Goal: Task Accomplishment & Management: Complete application form

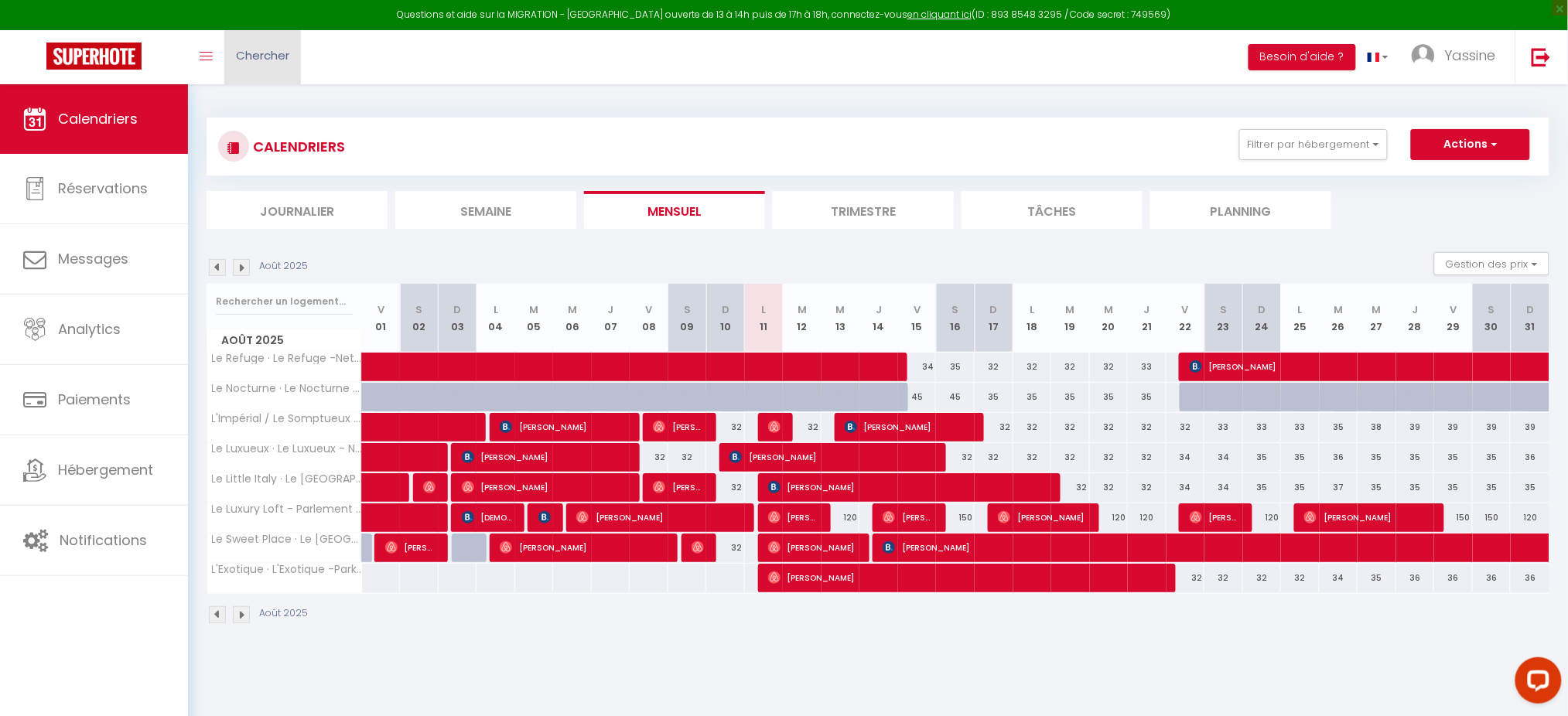
click at [253, 63] on link "Chercher" at bounding box center [263, 57] width 77 height 54
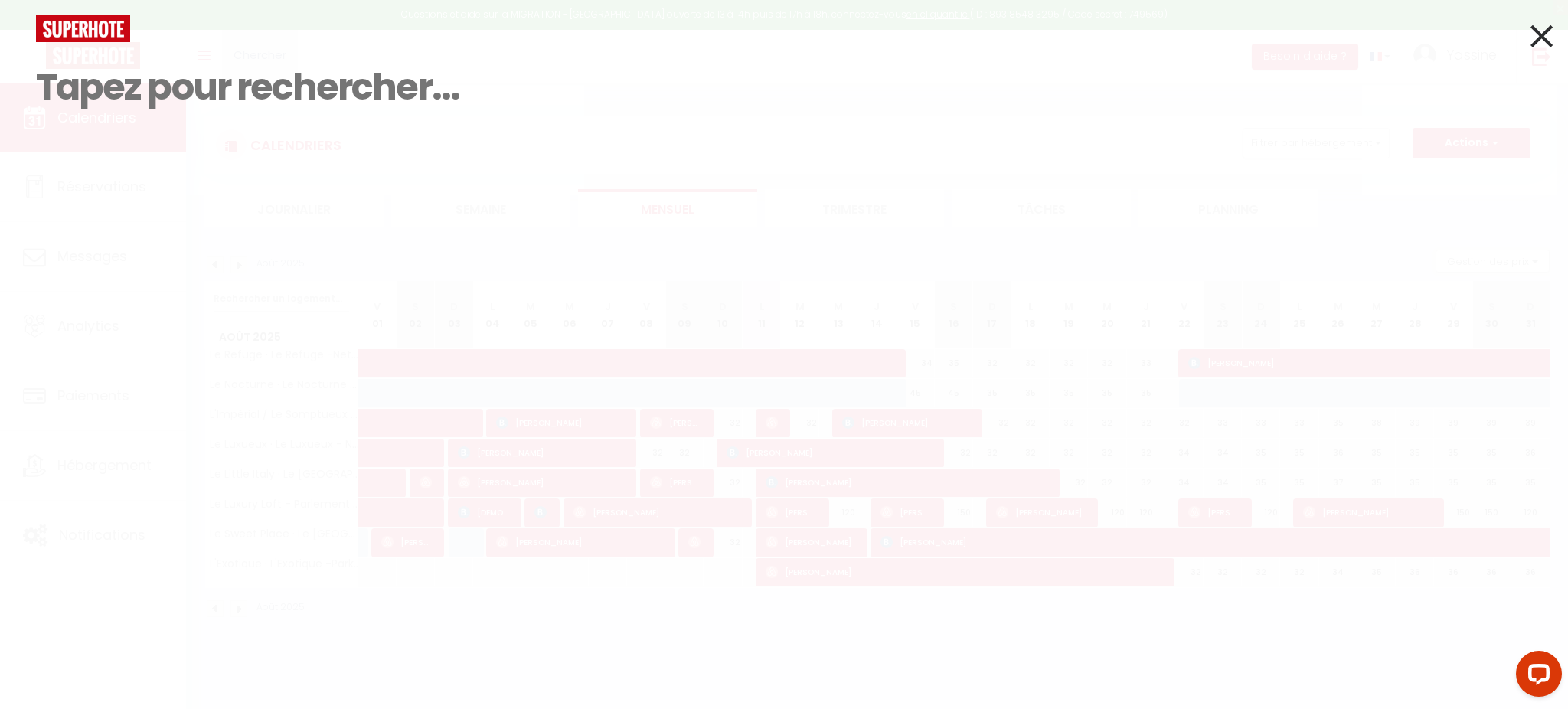
paste input "6432284"
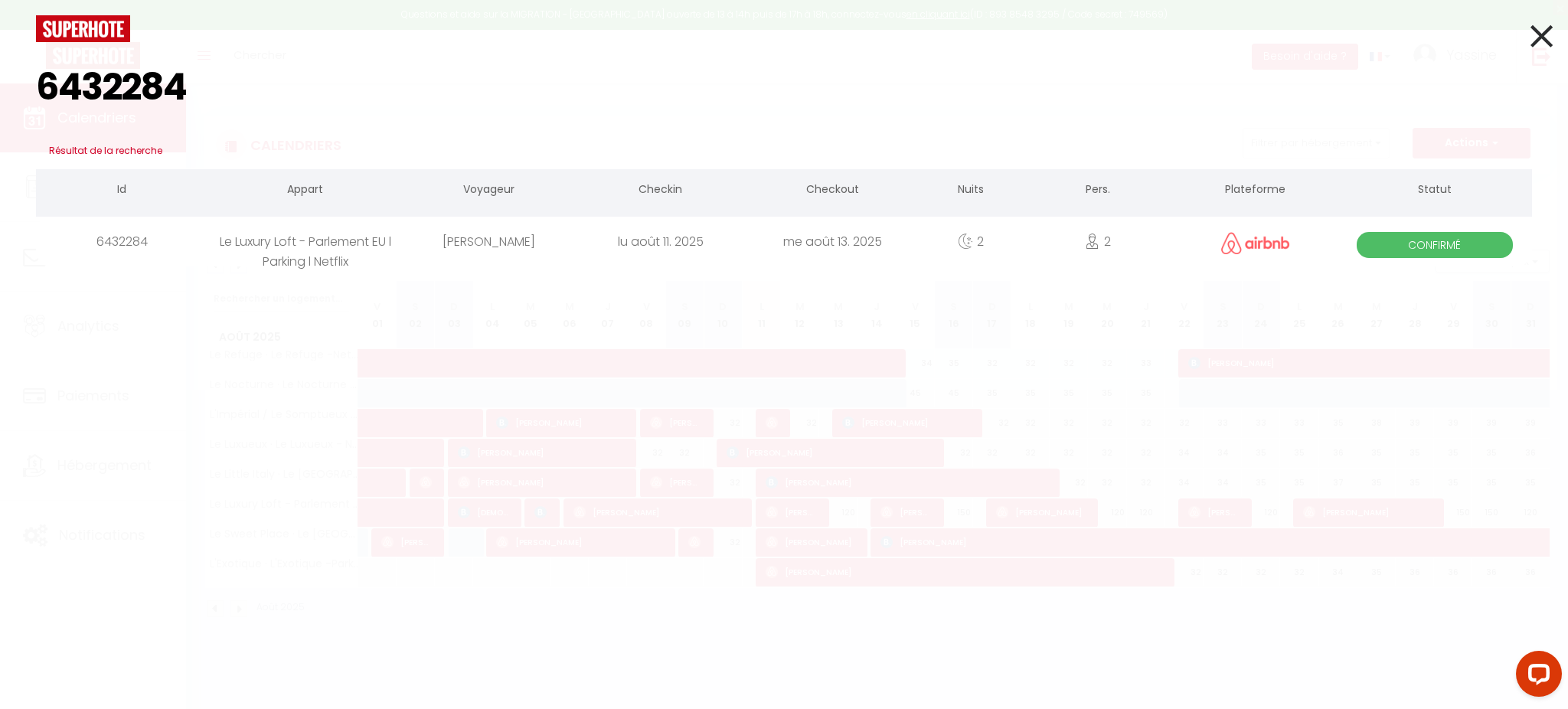
type input "6432284"
click at [185, 243] on div "6432284" at bounding box center [122, 242] width 172 height 49
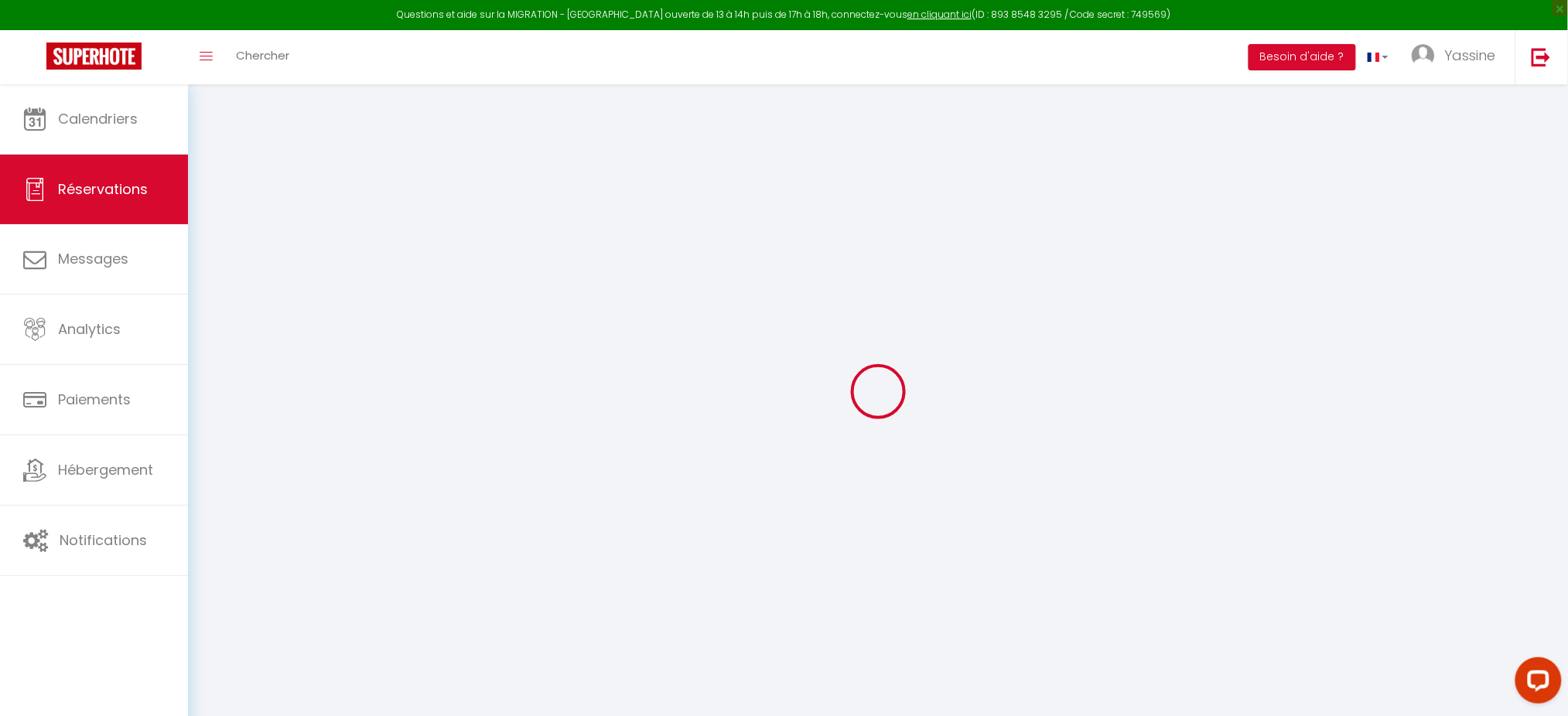
type input "[PERSON_NAME]"
type input "Lomans"
type input "[EMAIL_ADDRESS][DOMAIN_NAME]"
type input "[PHONE_NUMBER]"
select select
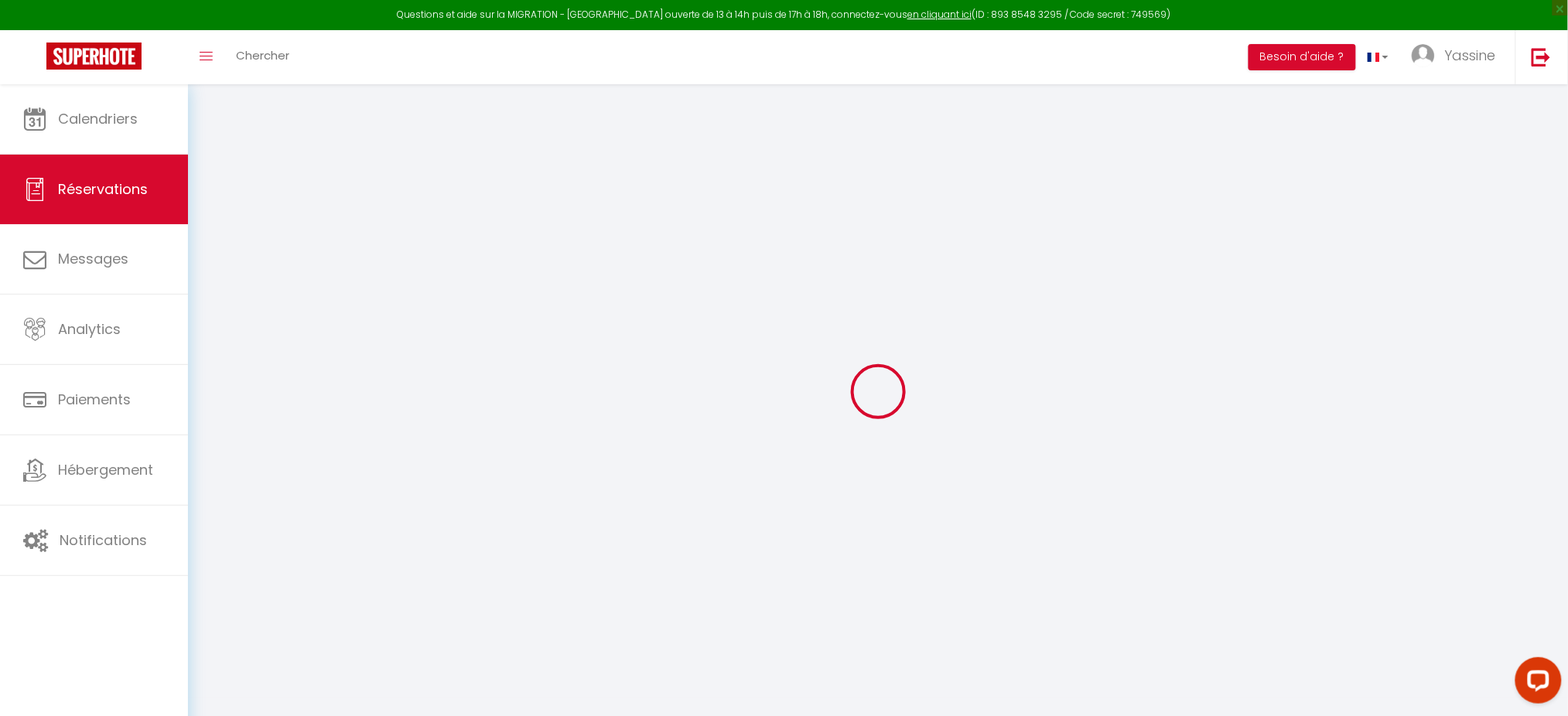
type input "10.39"
select select "63002"
select select "1"
select select
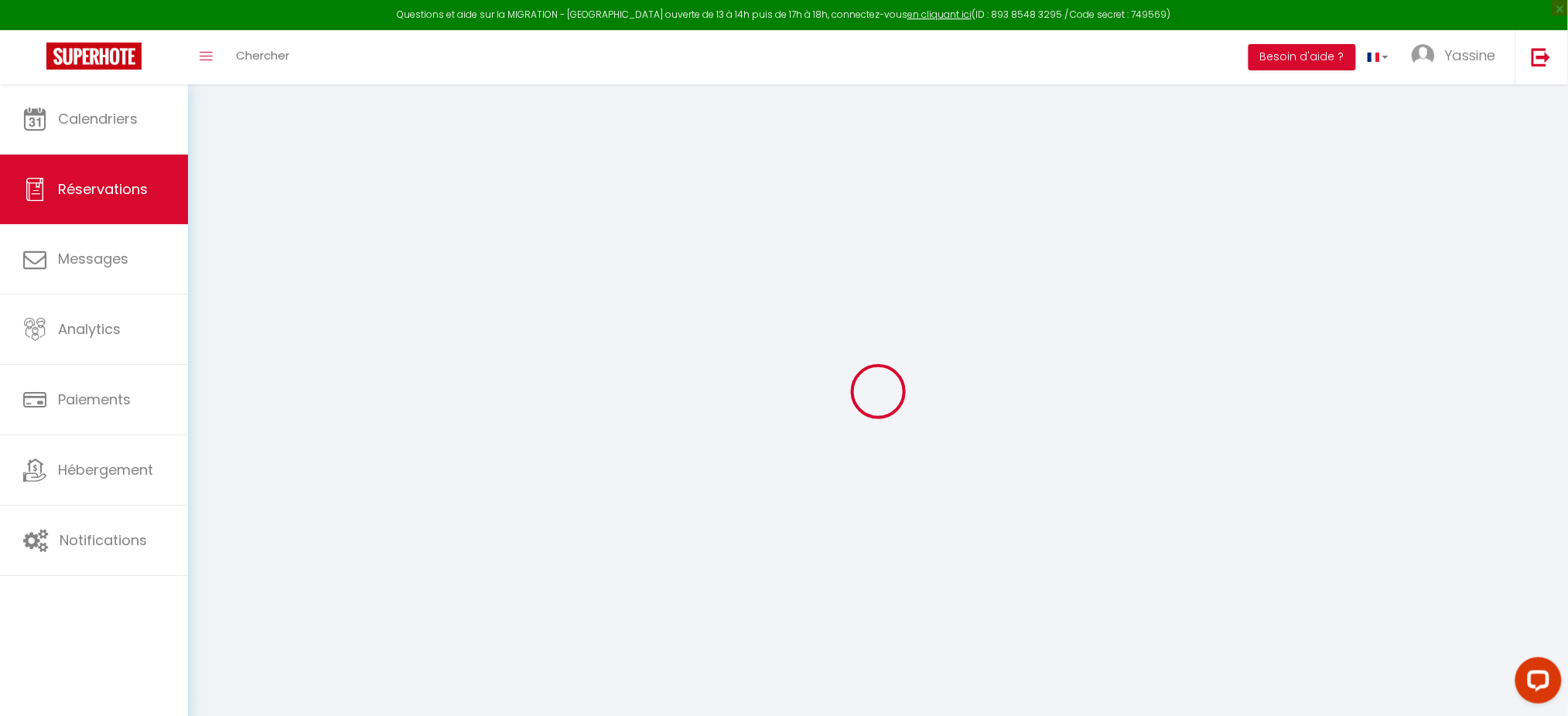
type input "2"
type input "3"
select select "12"
select select
type input "231.6"
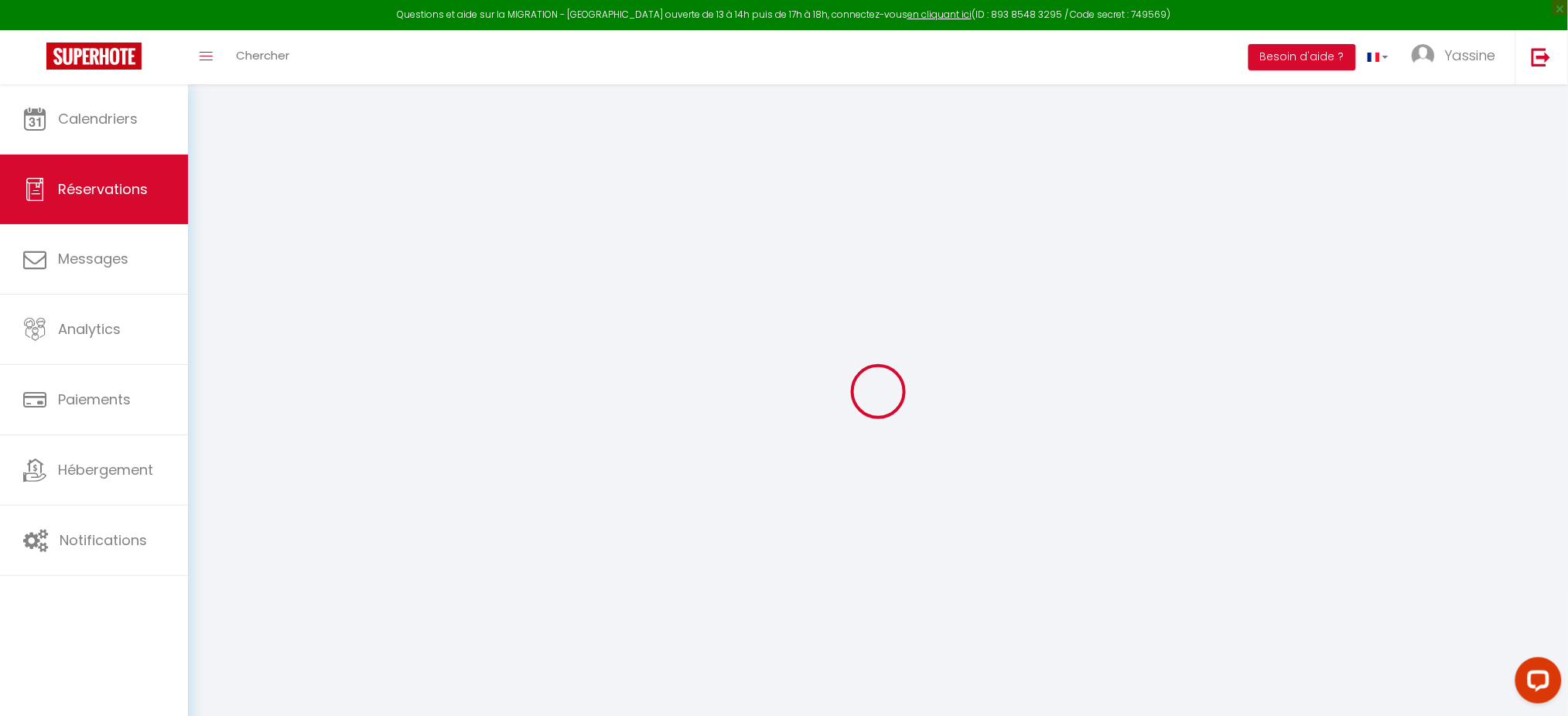
checkbox input "false"
type input "0"
select select "1"
type input "0"
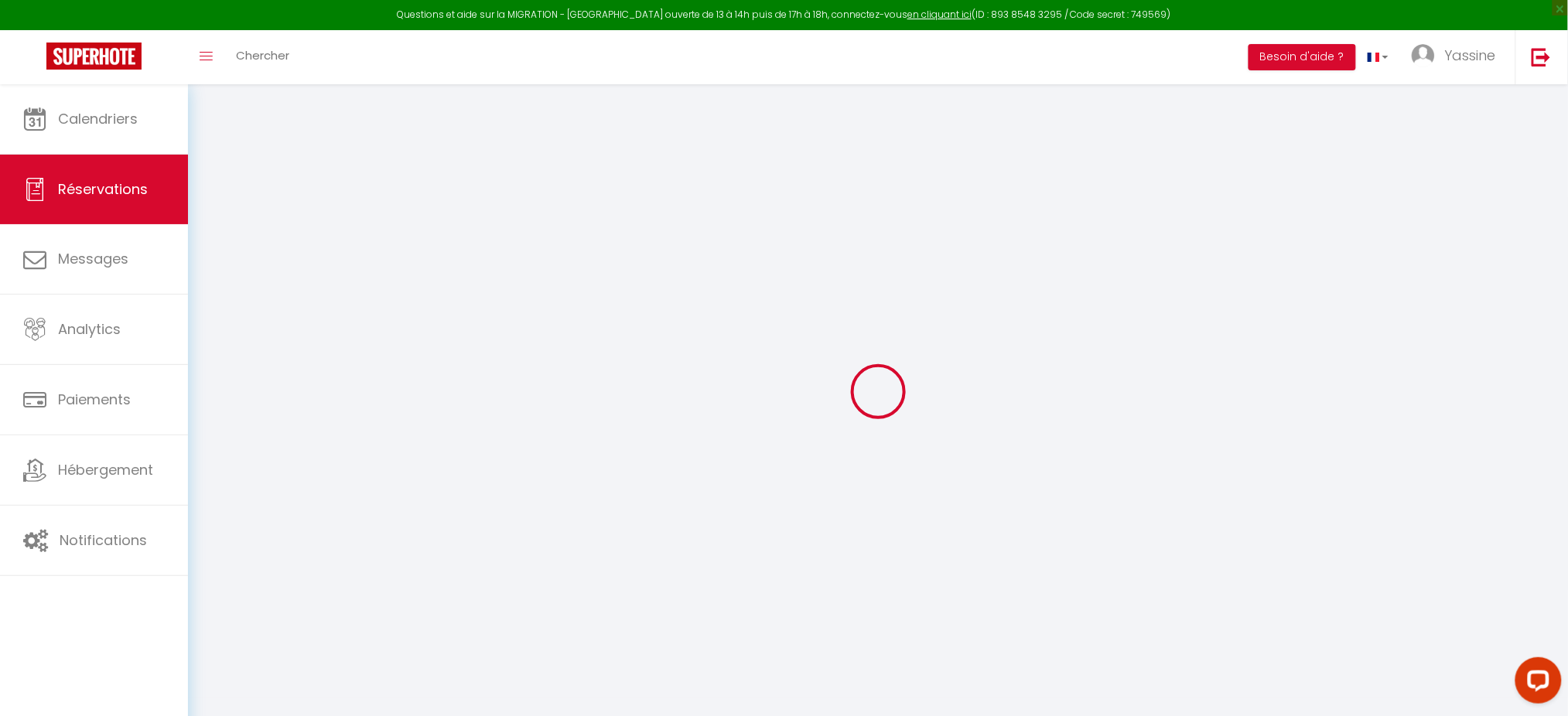
type input "0"
select select
select select "15"
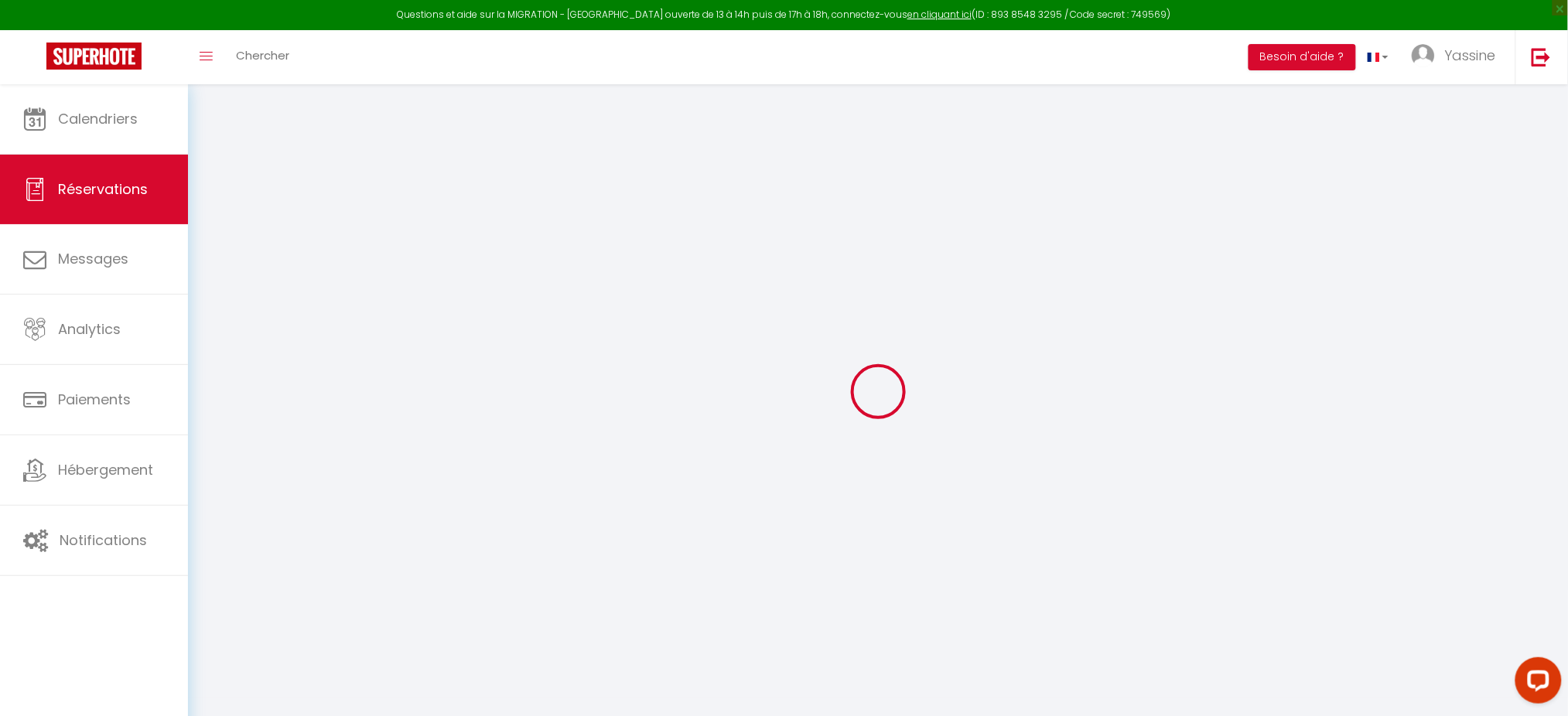
checkbox input "false"
select select
checkbox input "false"
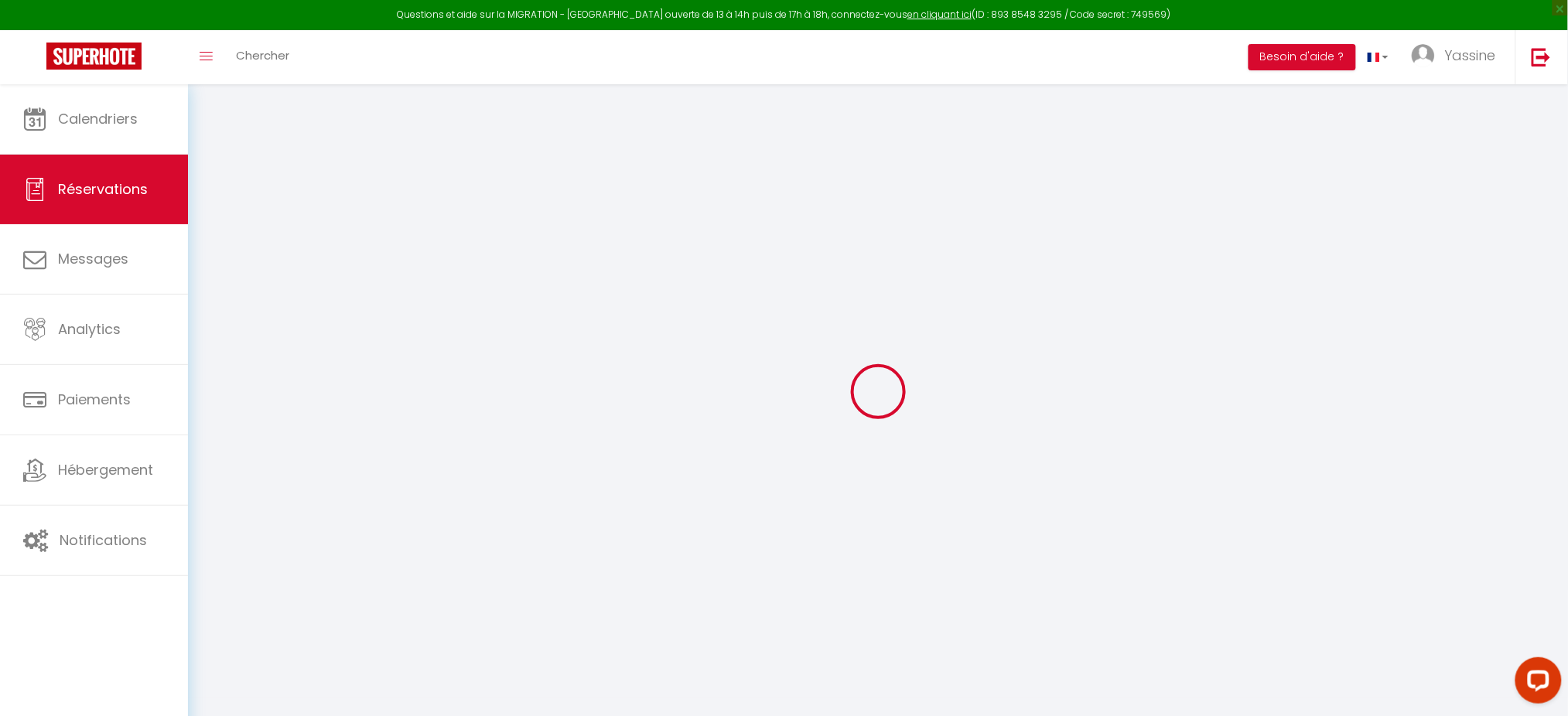
select select
checkbox input "false"
select select
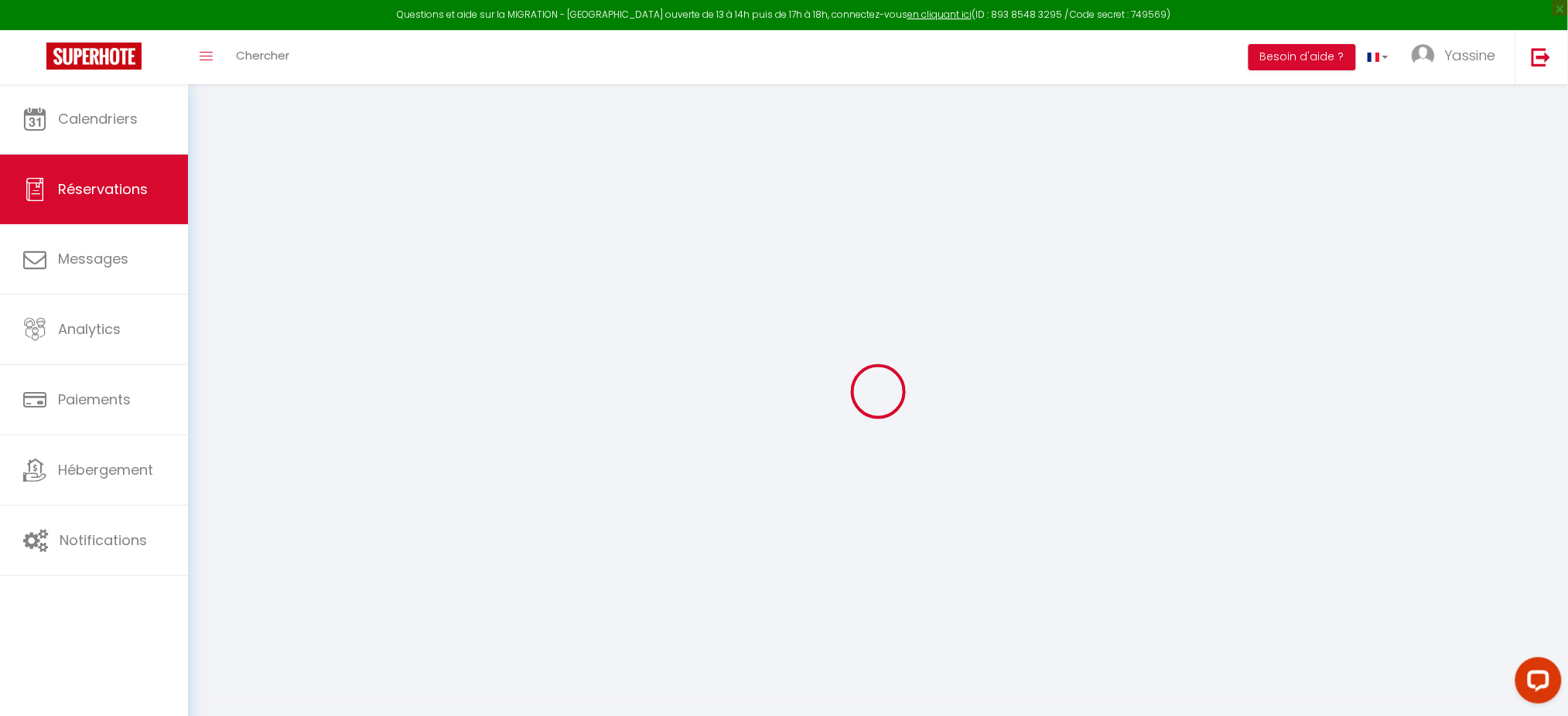
select select
checkbox input "false"
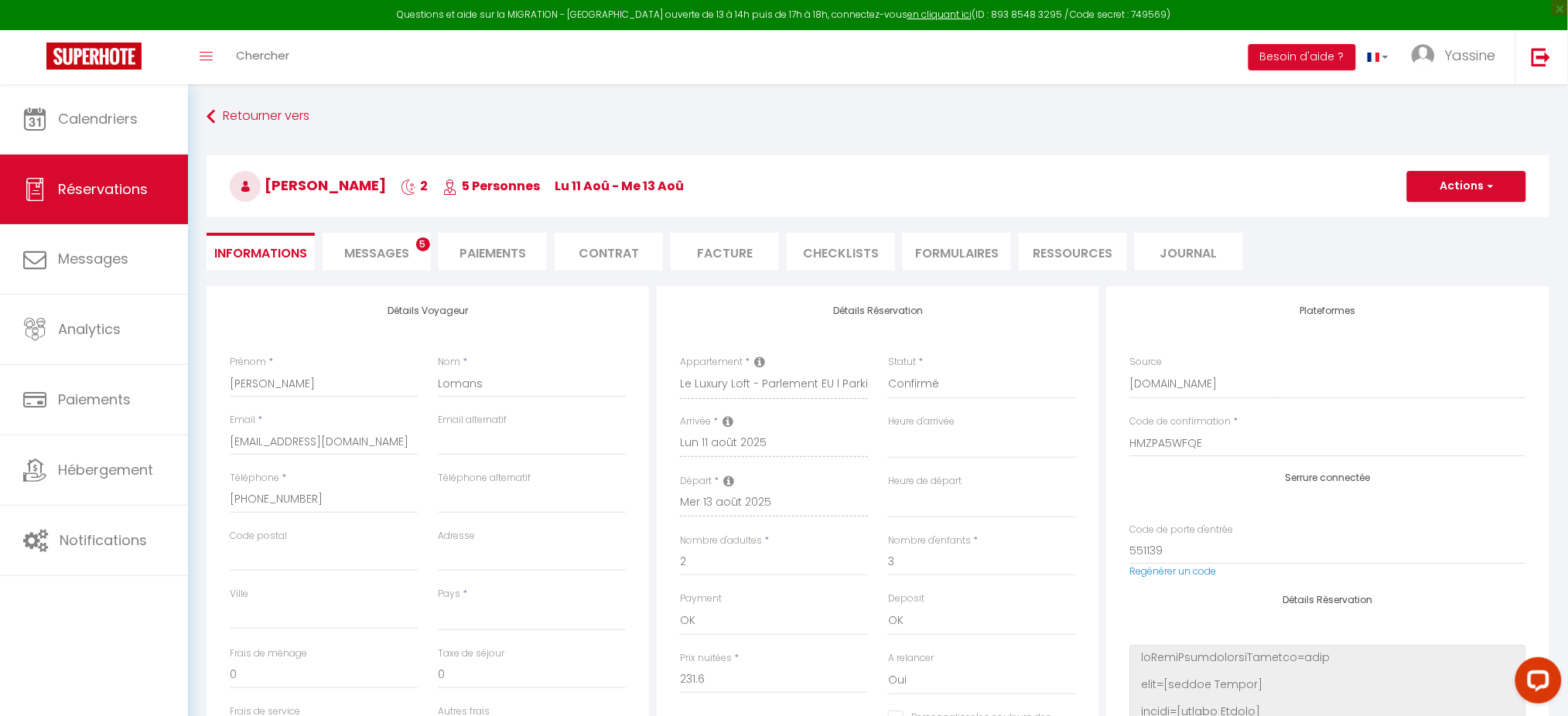
select select
type input "57"
type input "5.09"
select select
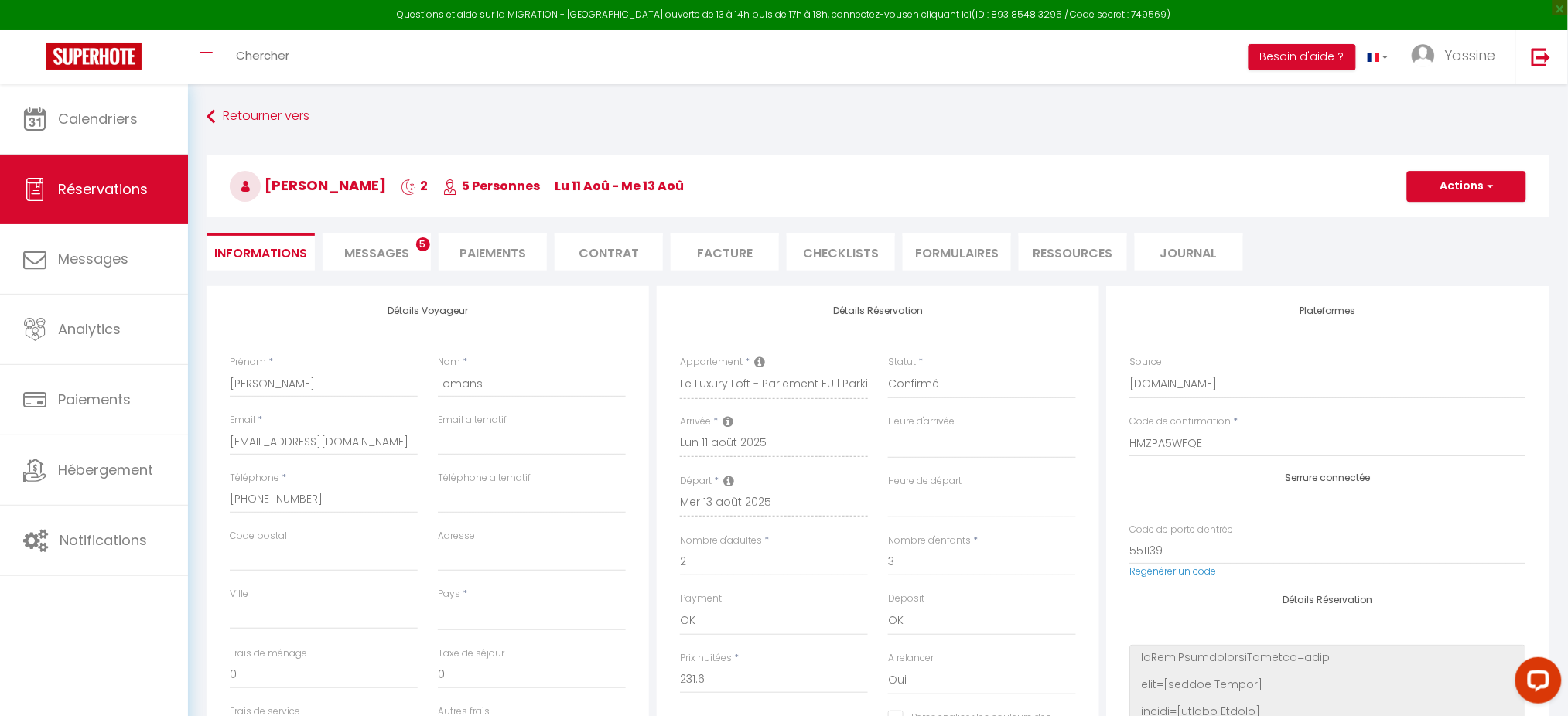
checkbox input "false"
select select
checkbox input "false"
select select
select select "11:00"
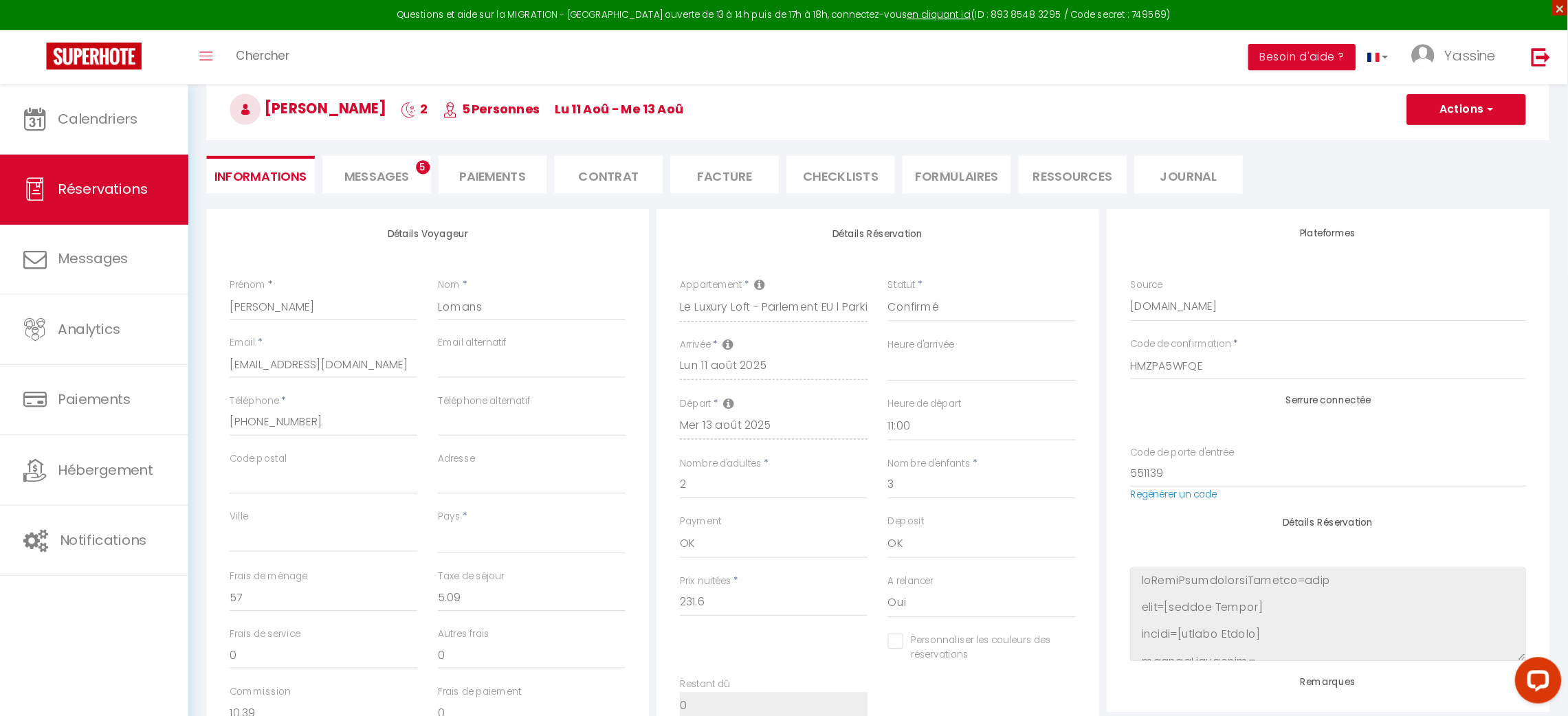
scroll to position [69, 0]
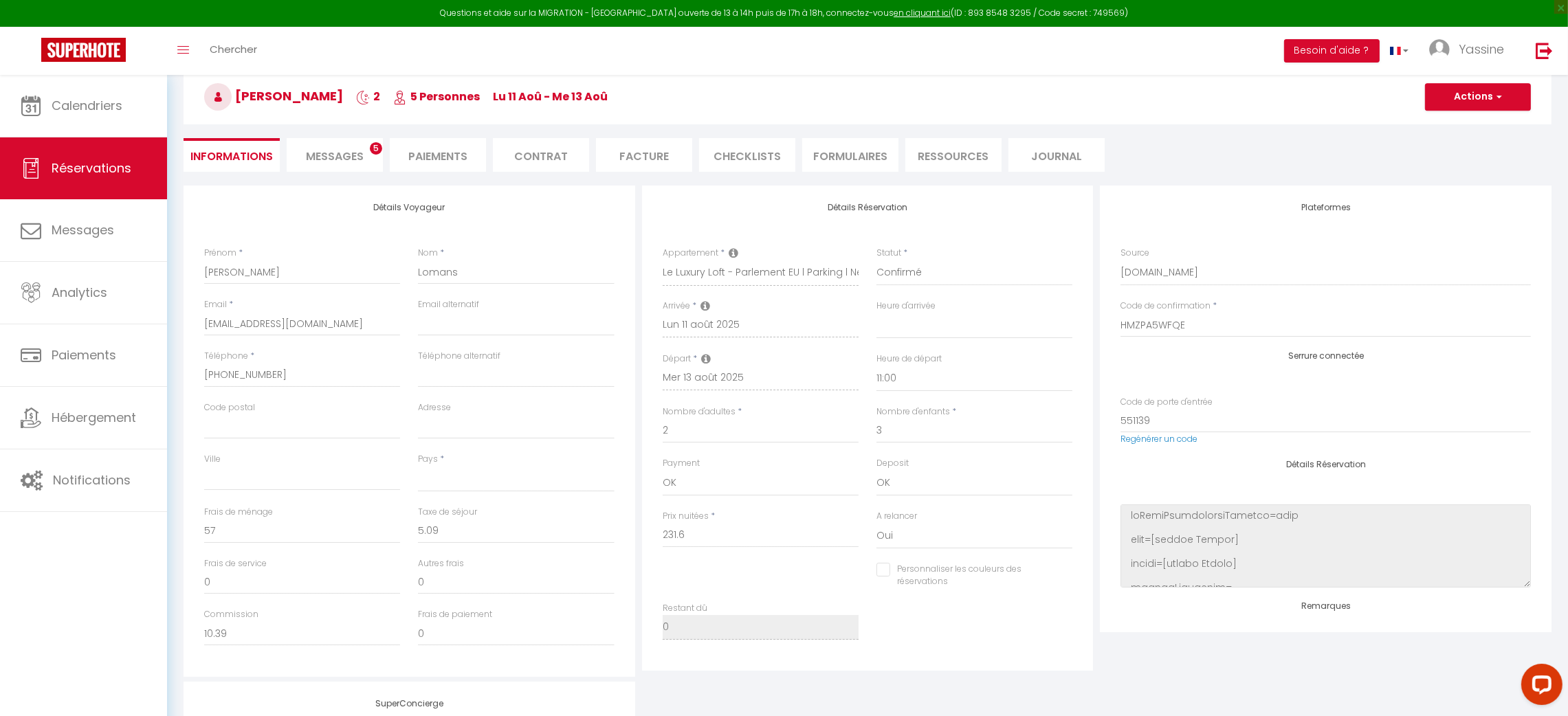
drag, startPoint x: 1388, startPoint y: 3, endPoint x: 1083, endPoint y: 119, distance: 326.3
click at [1083, 119] on h3 "Jeffrey Lomans 2 5 Personnes lu 11 Aoû - me 13 Aoû" at bounding box center [868, 97] width 1368 height 55
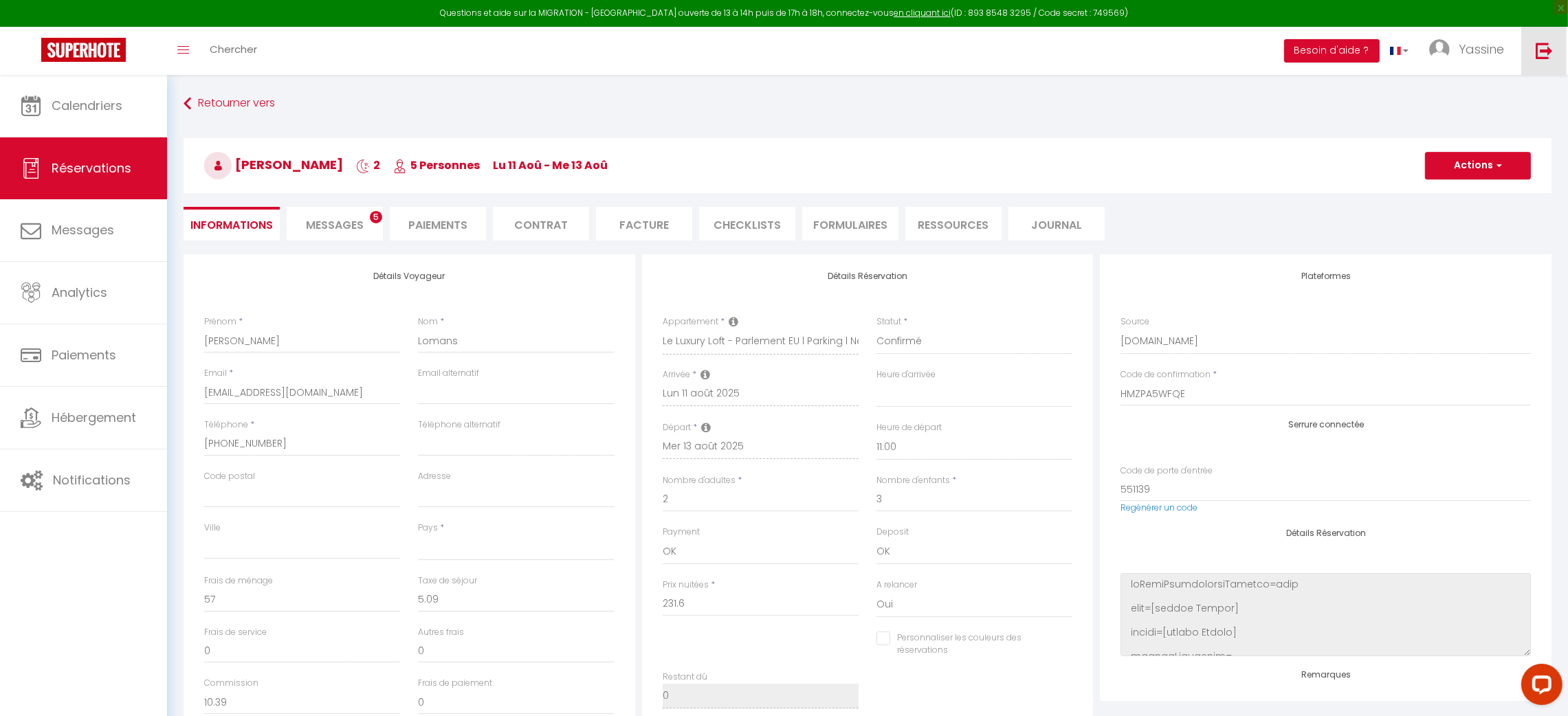
click at [1393, 50] on img at bounding box center [1544, 51] width 17 height 17
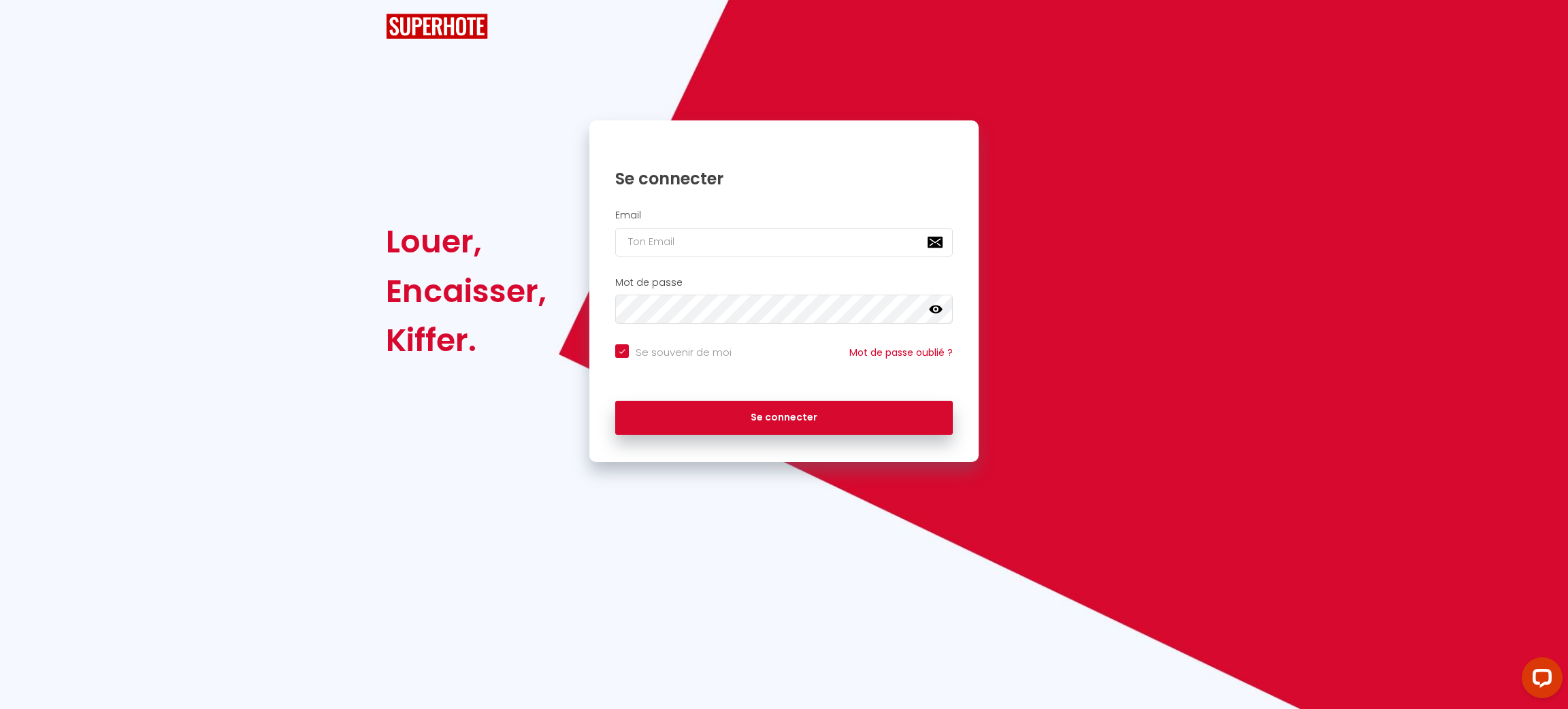
checkbox input "true"
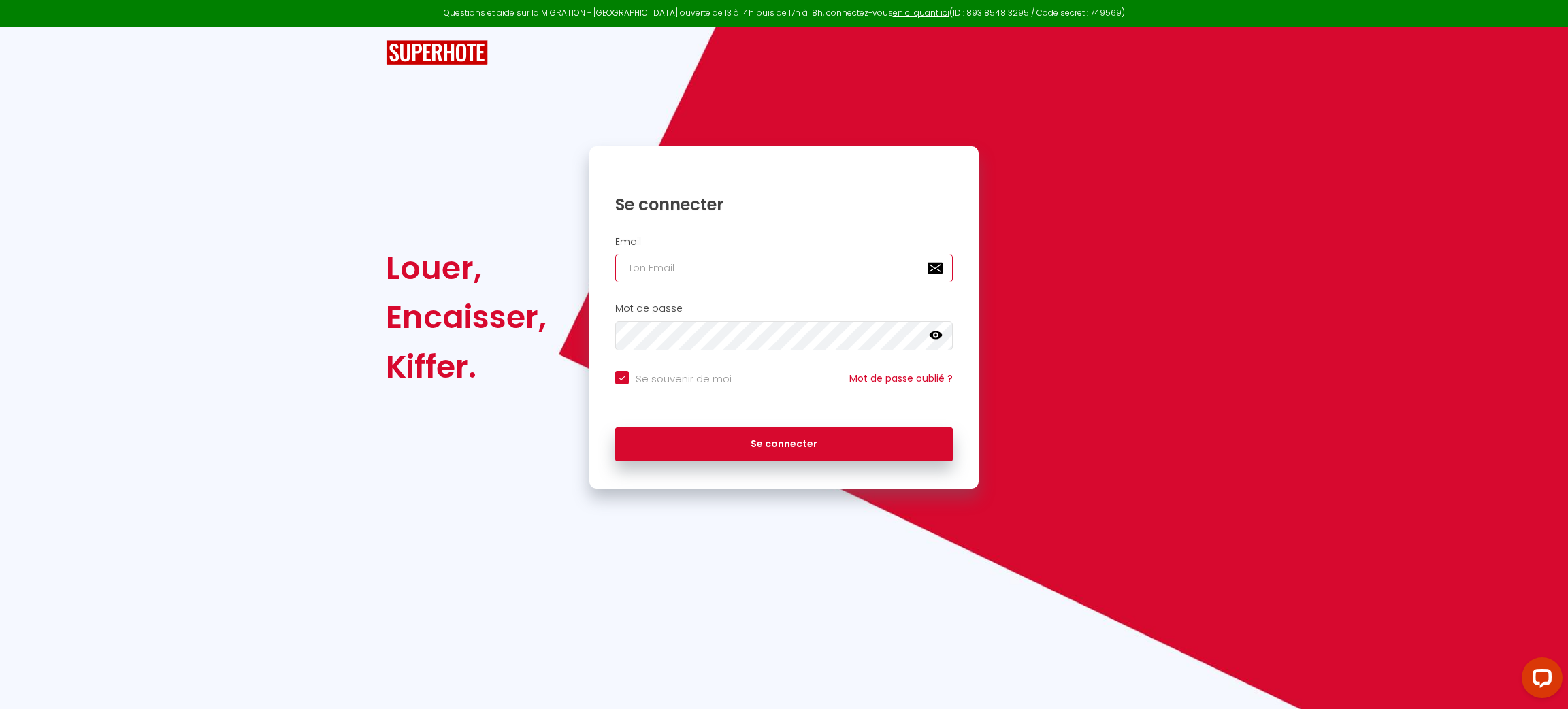
type input "patrice.guien@hop-lcd.com"
checkbox input "true"
click at [773, 266] on input "patrice.guien@hop-lcd.com" at bounding box center [784, 268] width 338 height 28
paste input "lyon5@primoconciergerie.fr"
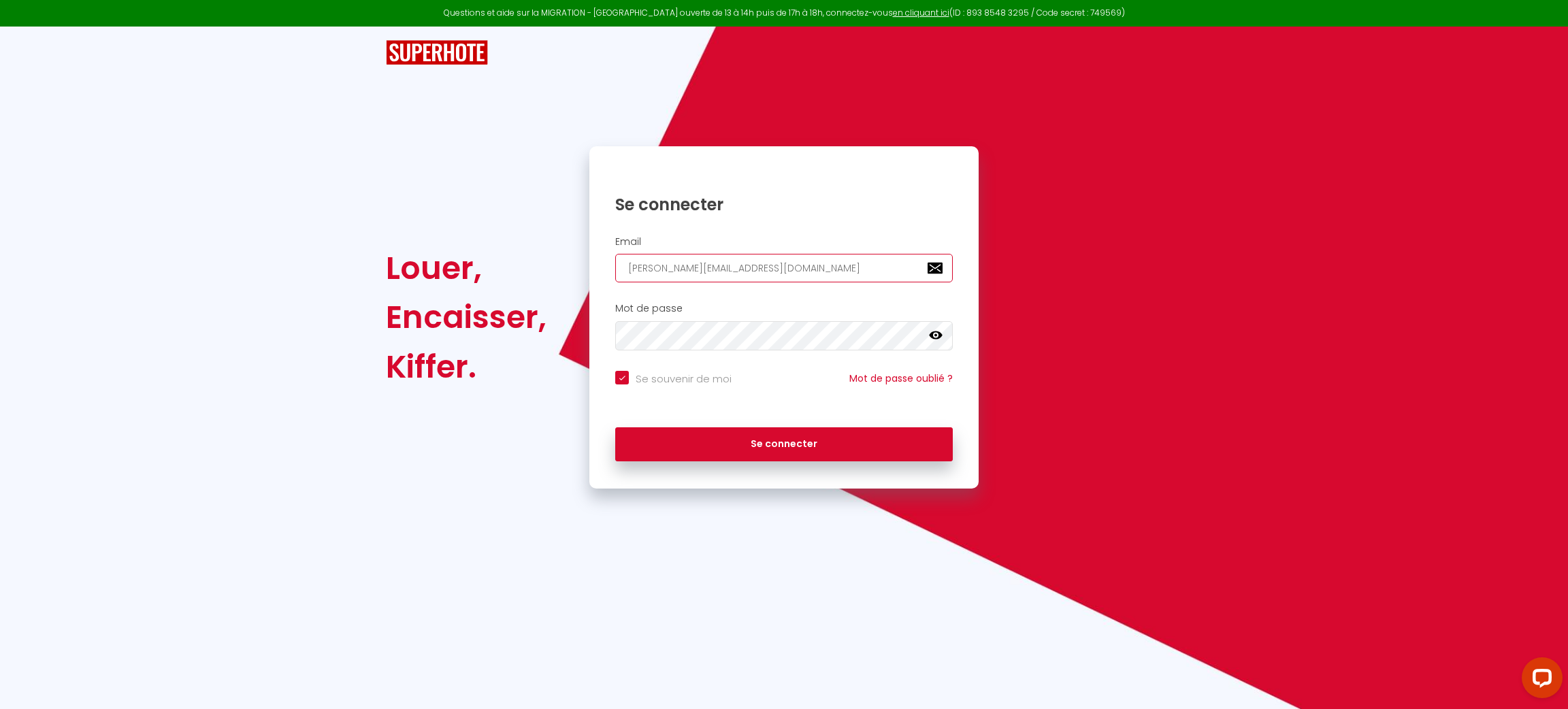
type input "lyon5@primoconciergerie.fr"
checkbox input "true"
click at [773, 266] on input "lyon5@primoconciergerie.fr" at bounding box center [784, 268] width 338 height 28
type input "lyon5@primoconciergerie.fr"
click at [615, 427] on button "Se connecter" at bounding box center [784, 443] width 338 height 34
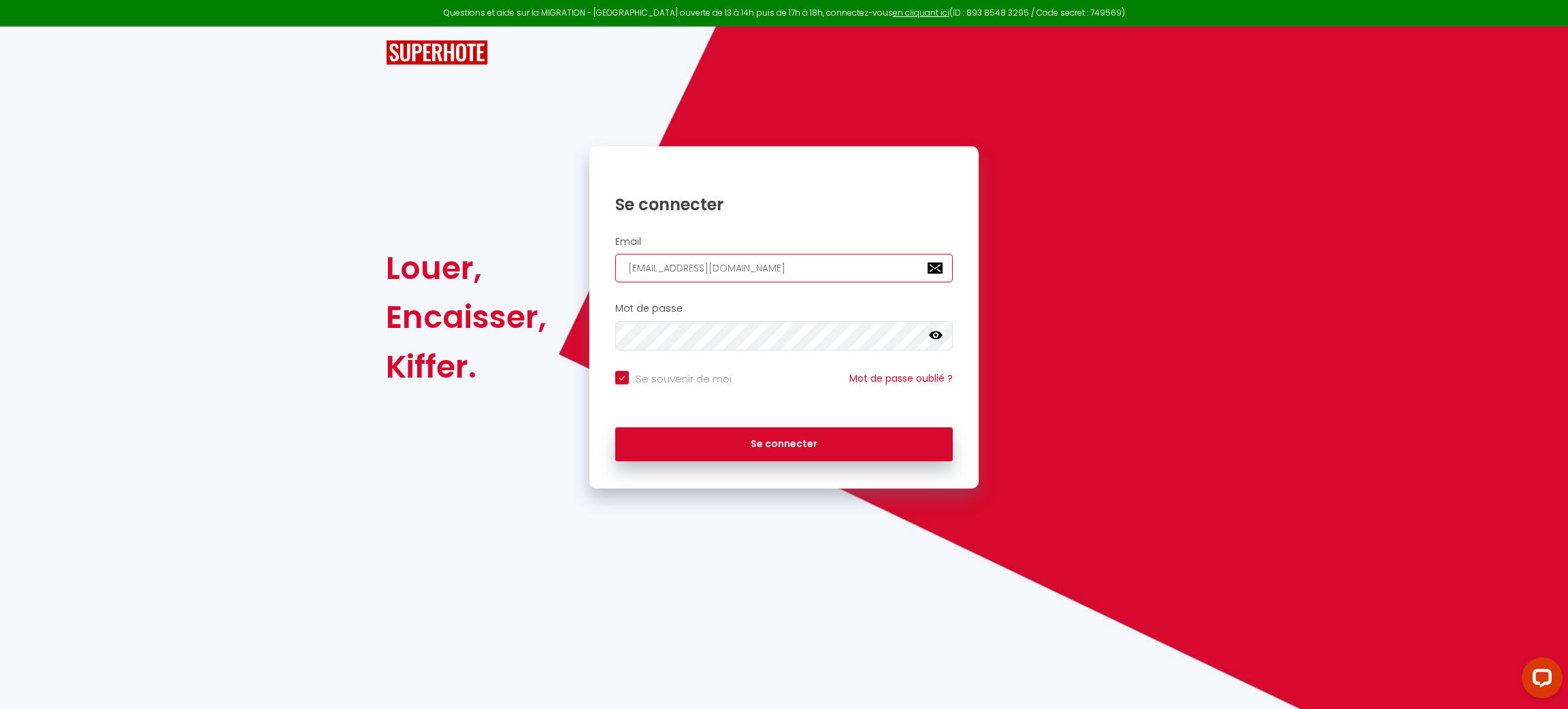
checkbox input "true"
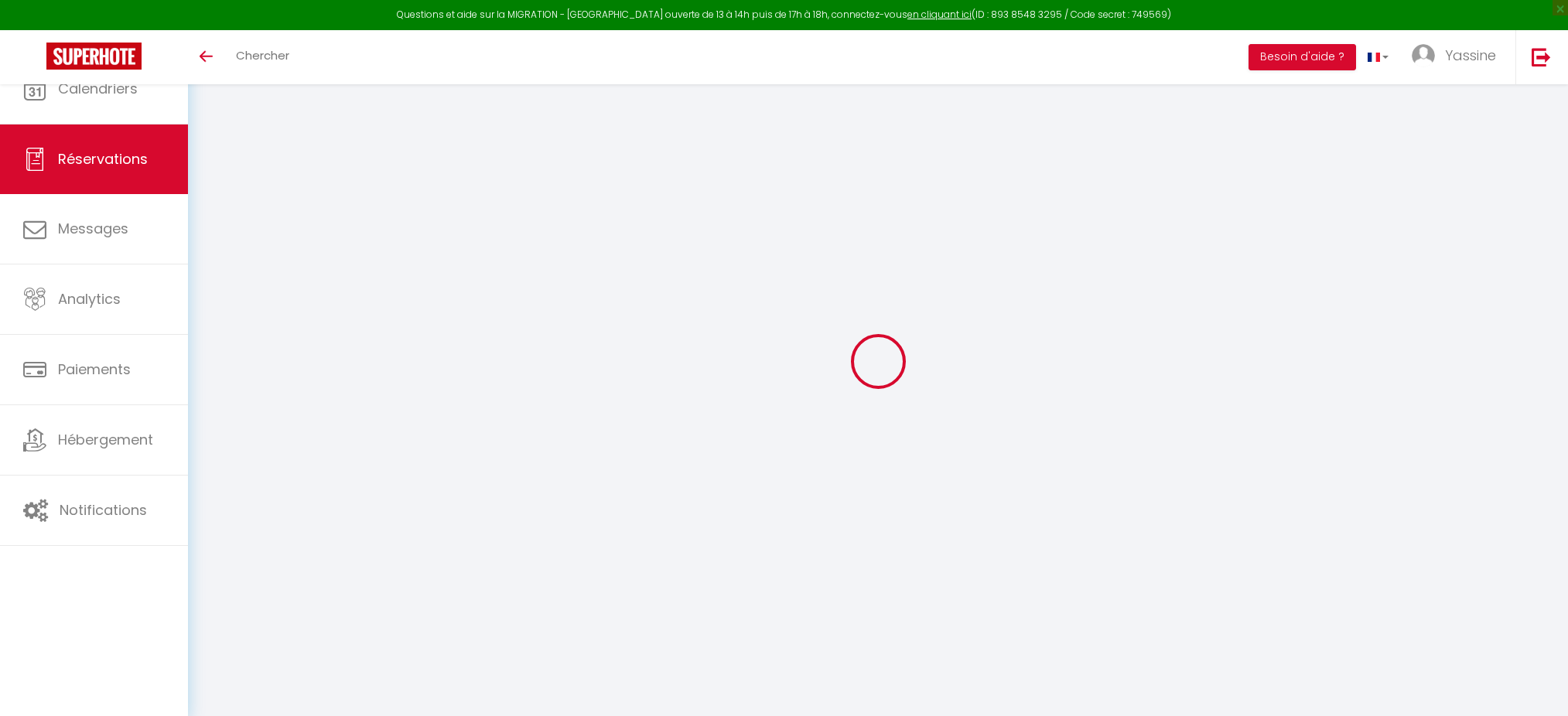
select select
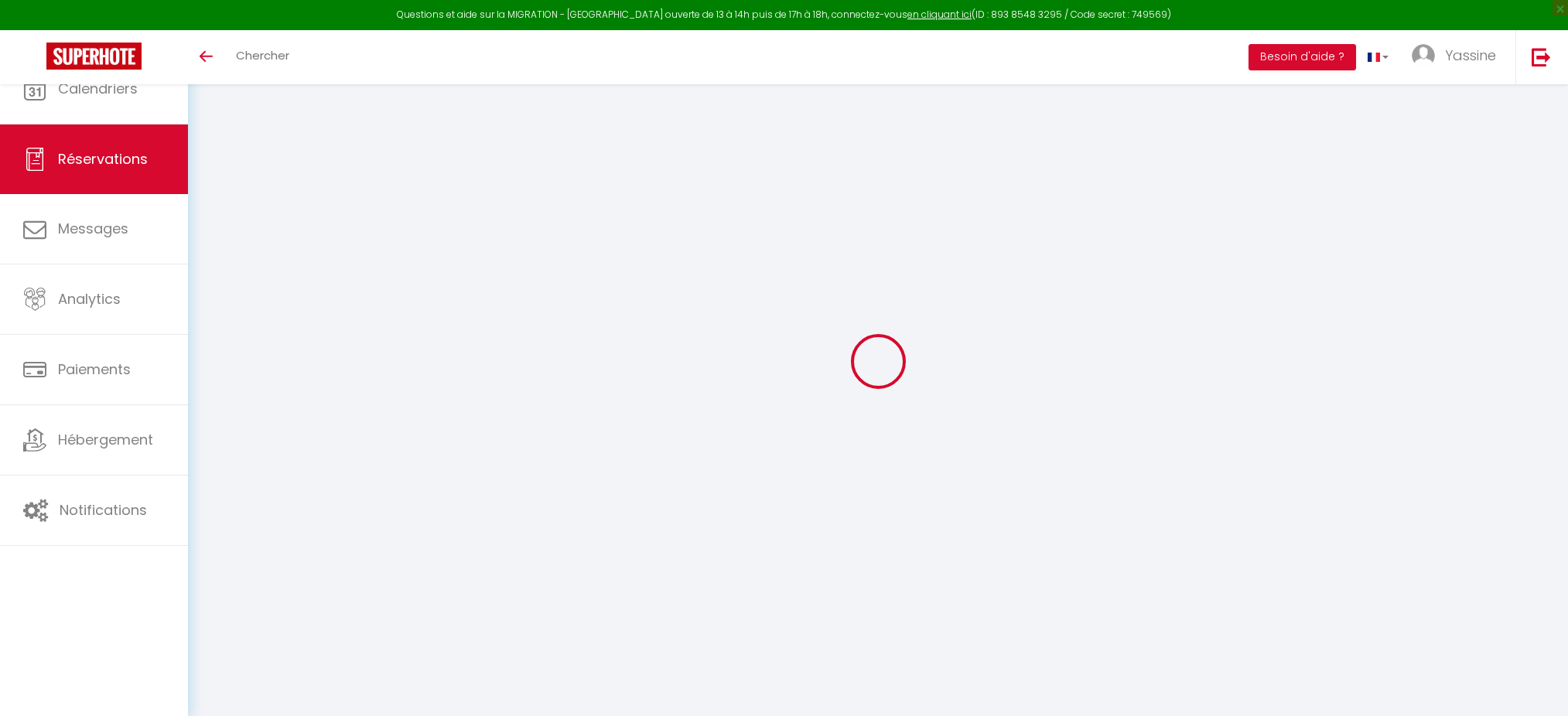
type input "[PERSON_NAME]"
type input "Lomans"
type input "[EMAIL_ADDRESS][DOMAIN_NAME]"
type input "[PHONE_NUMBER]"
select select
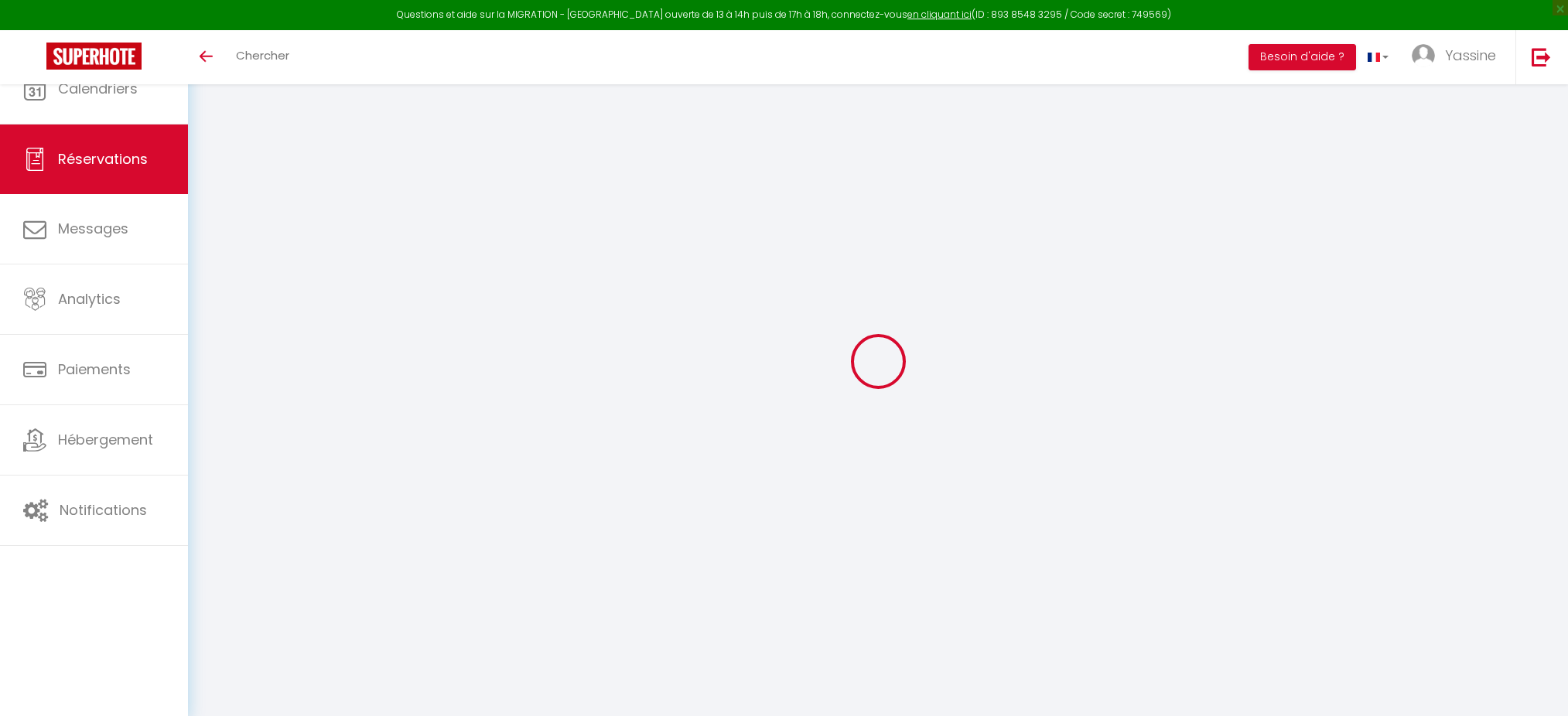
type input "10.39"
select select "63002"
select select "1"
select select
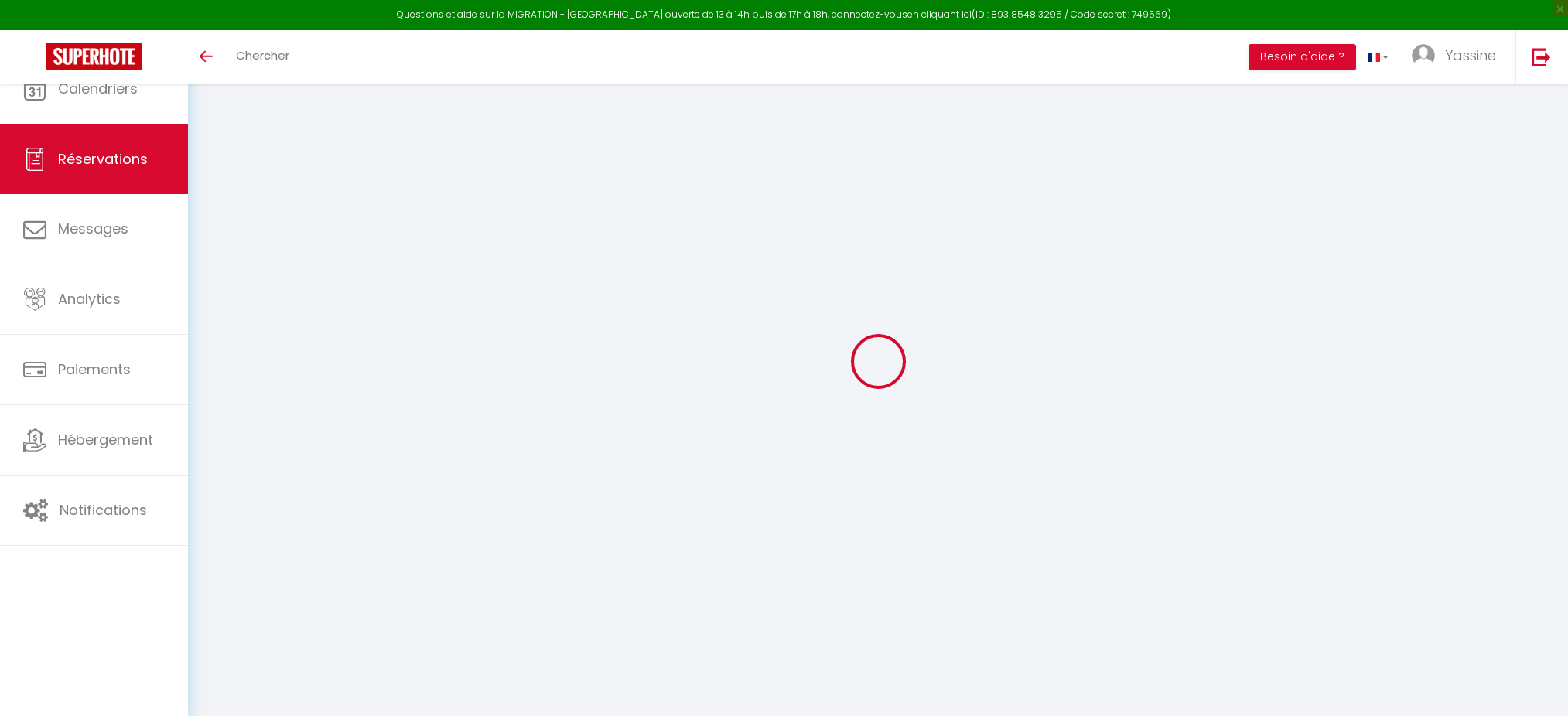
type input "2"
type input "3"
select select "12"
select select
type input "231.6"
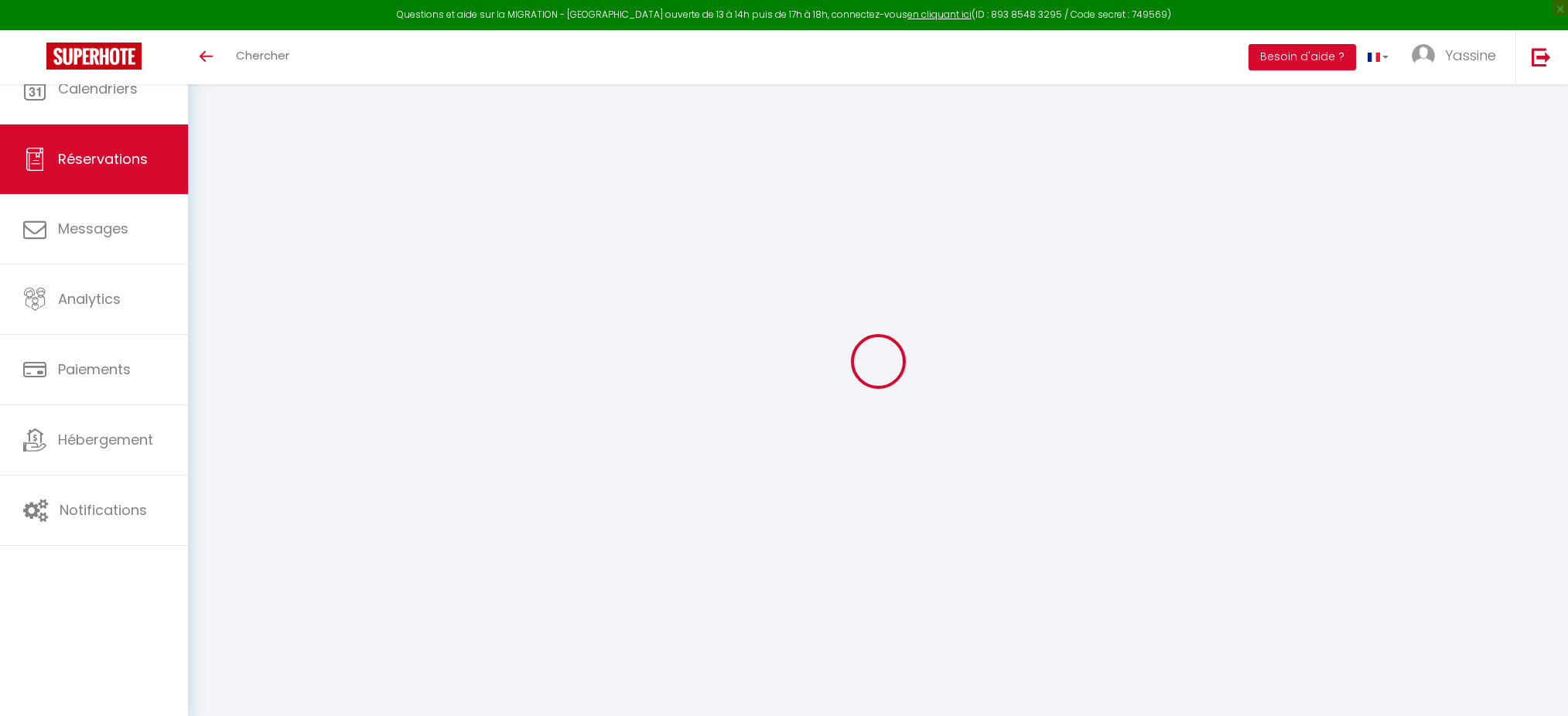
checkbox input "false"
type input "0"
select select "1"
type input "0"
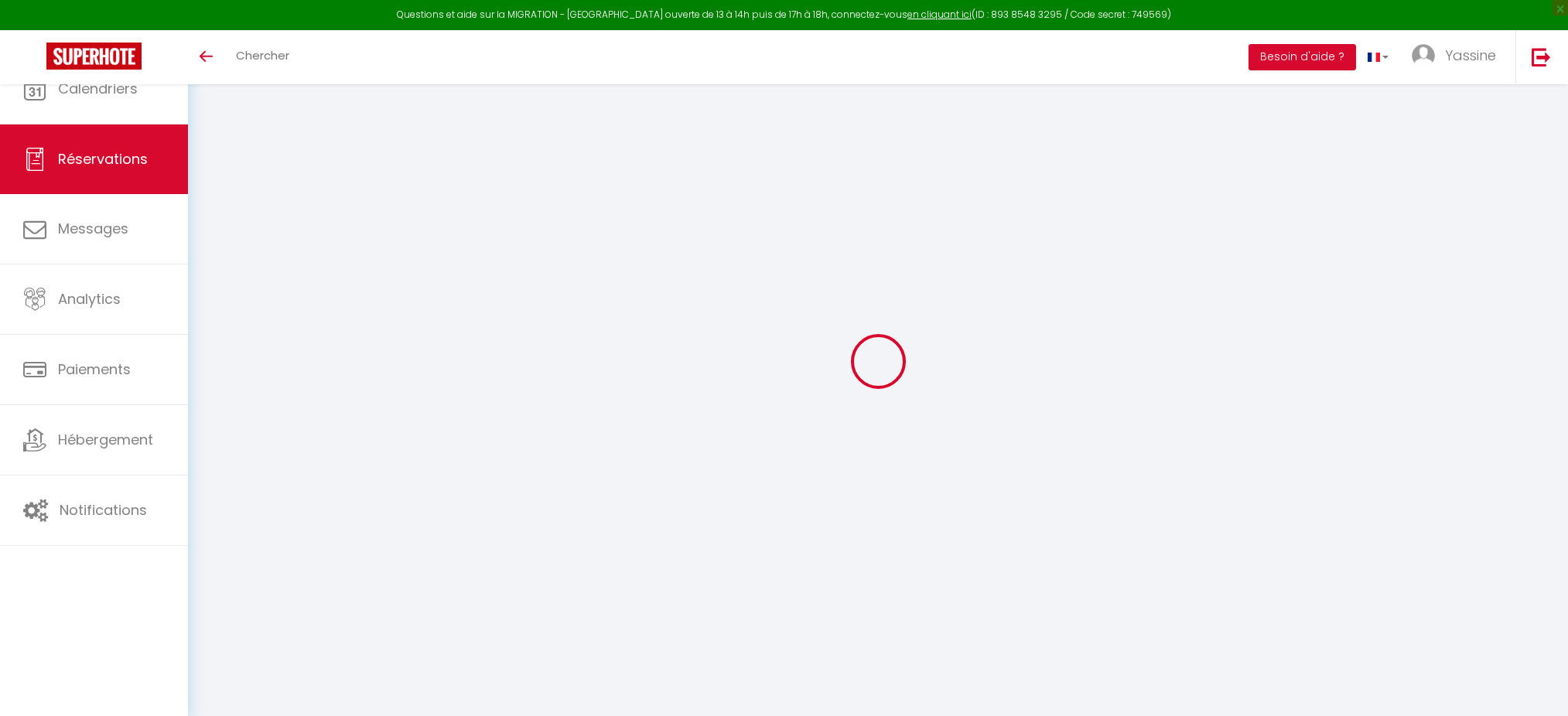
type input "0"
select select
select select "15"
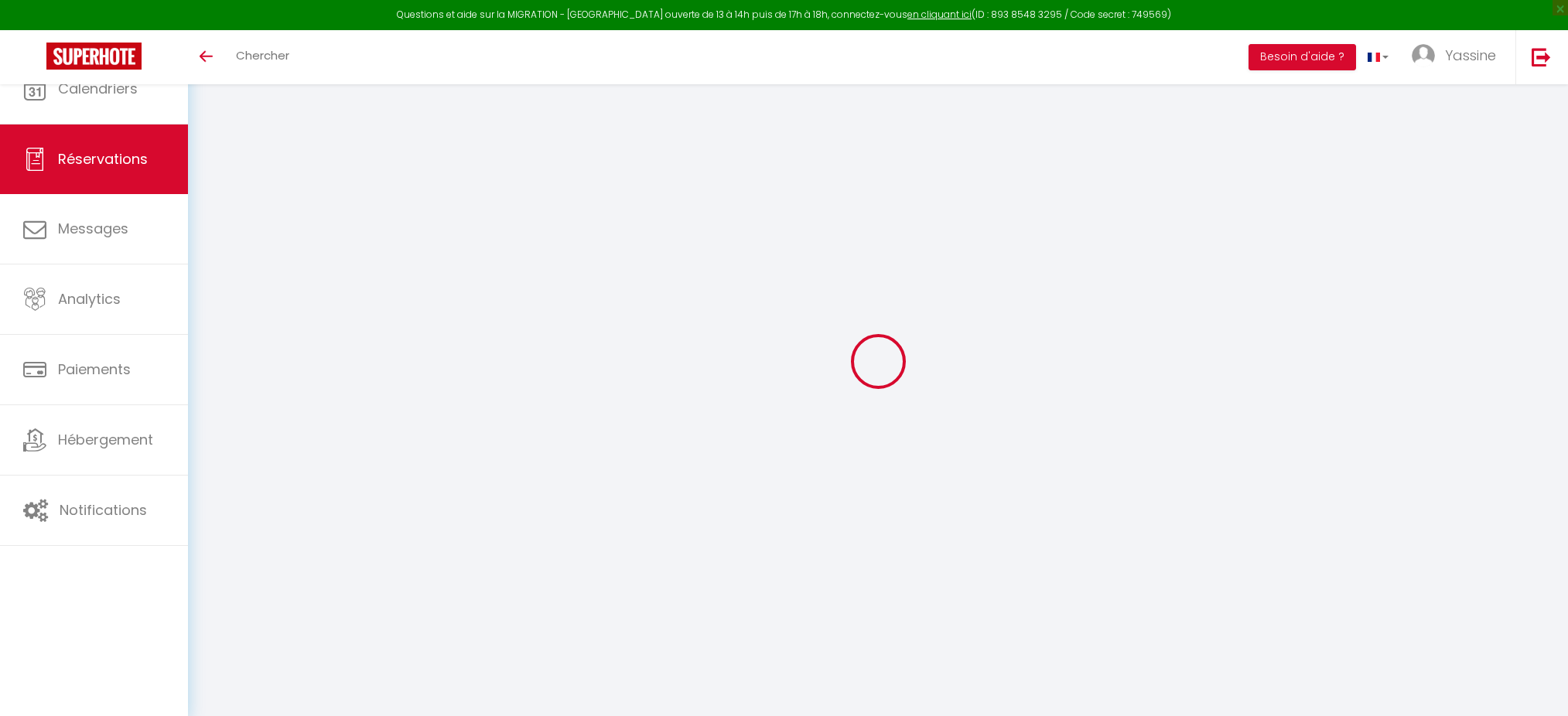
checkbox input "false"
select select
checkbox input "false"
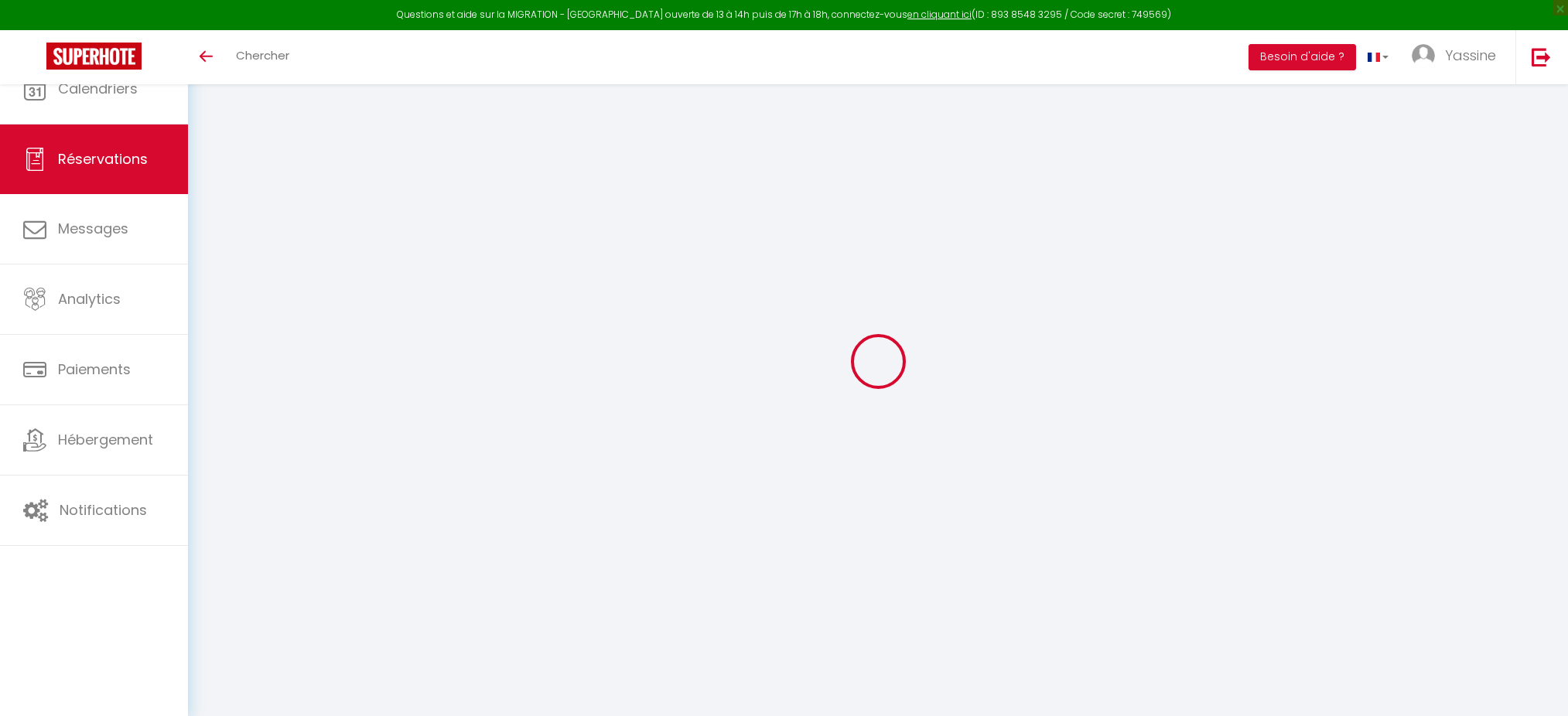
select select
checkbox input "false"
select select
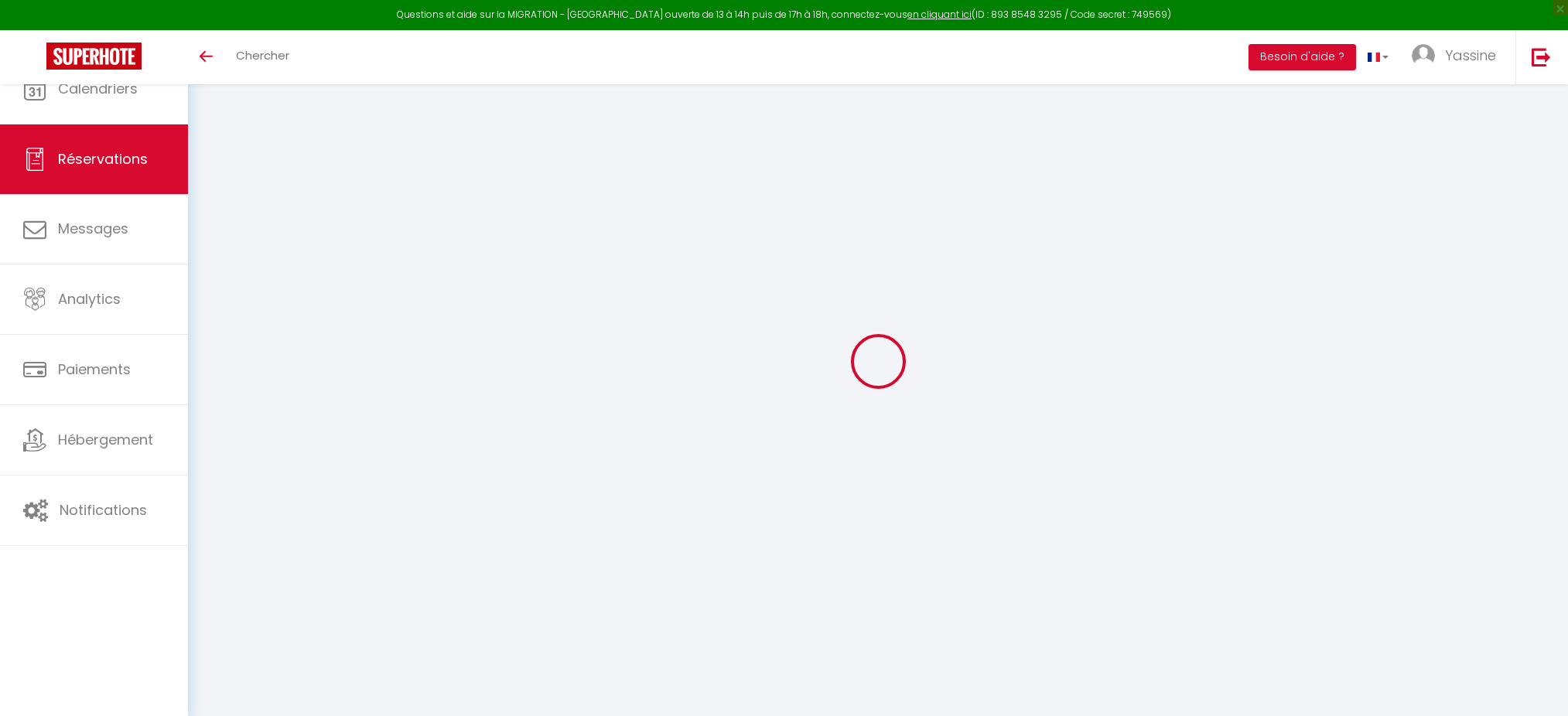
select select
checkbox input "false"
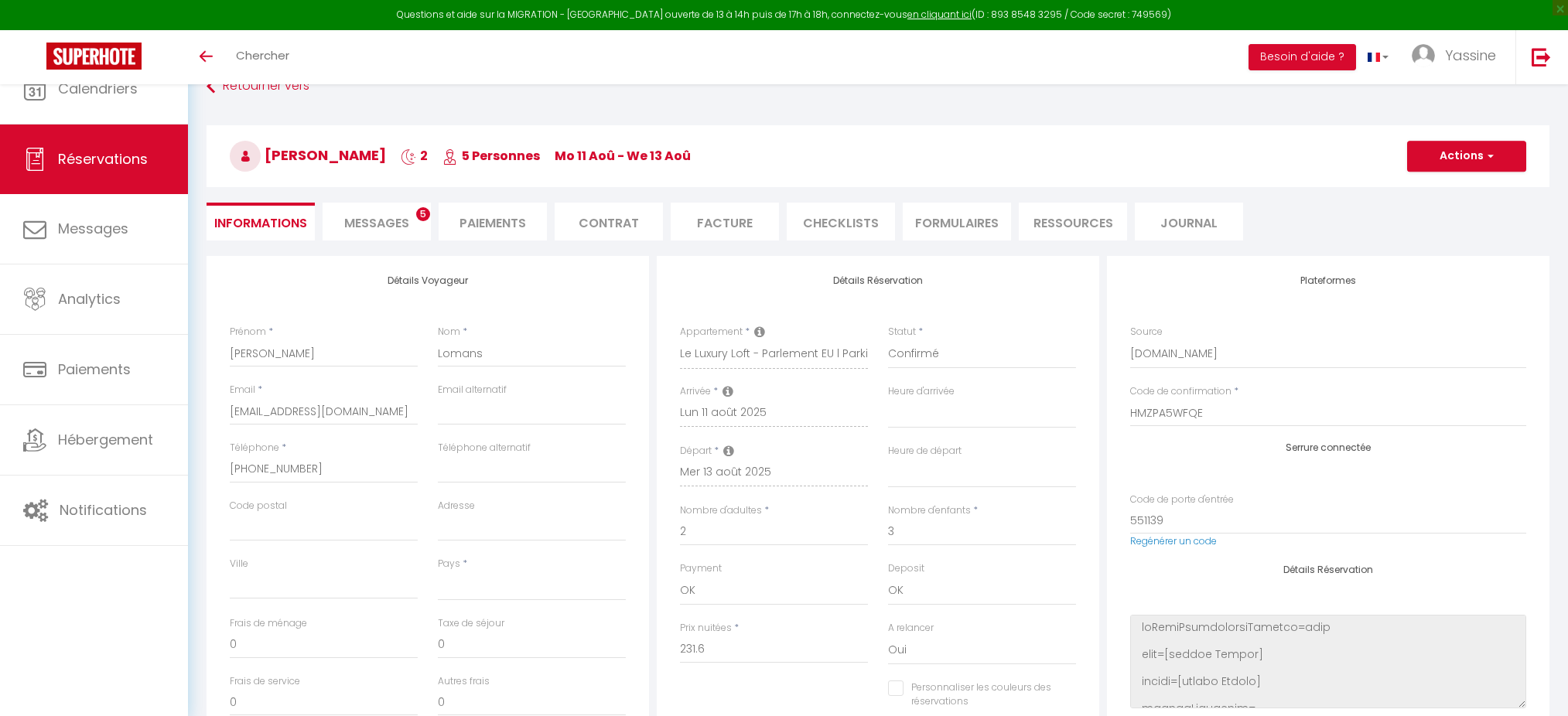
select select
type input "57"
type input "5.09"
select select
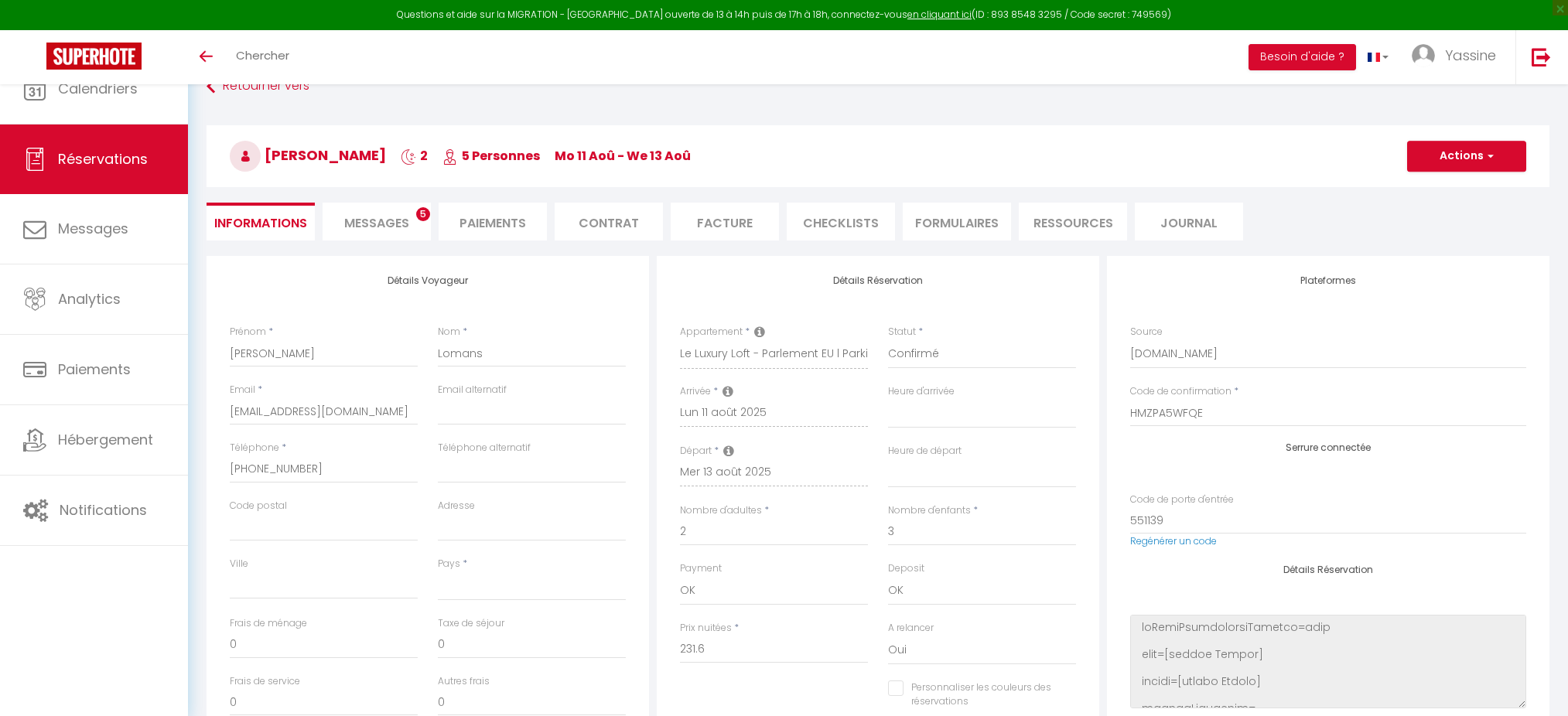
checkbox input "false"
select select
checkbox input "false"
select select
select select "11:00"
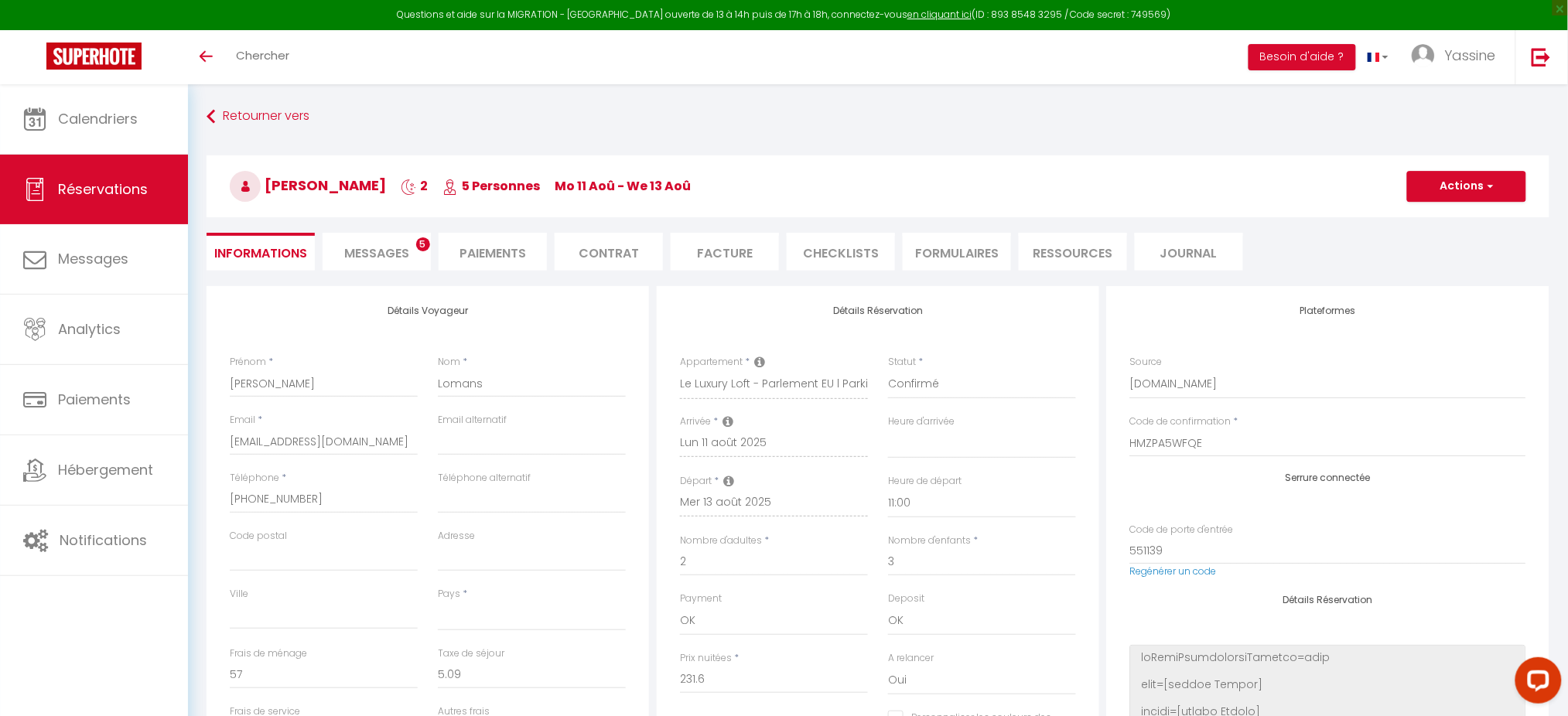
click at [91, 214] on link "Réservations" at bounding box center [94, 190] width 188 height 69
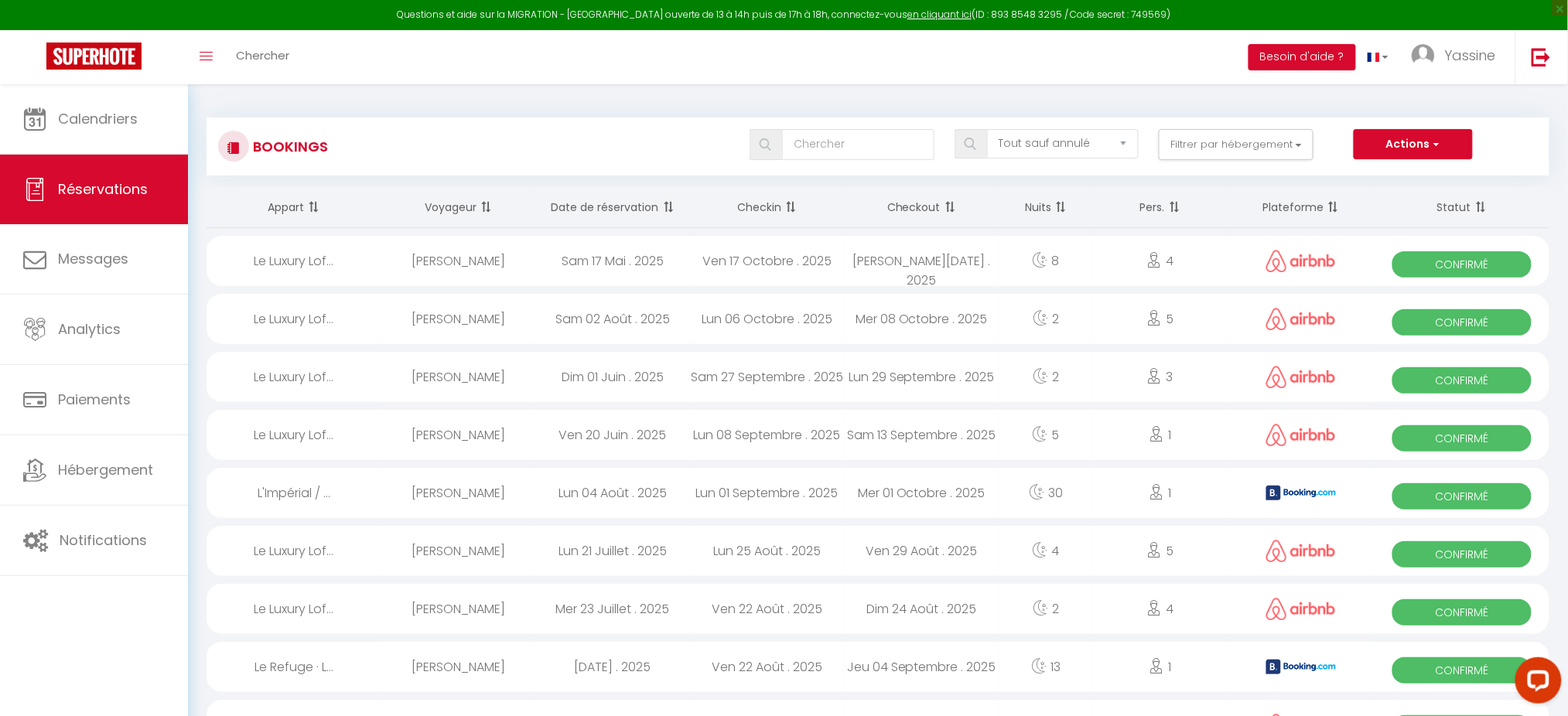
click at [1046, 167] on div "Bookings Tous les statuts Annulé Confirmé Non Confirmé Tout sauf annulé No Show…" at bounding box center [878, 146] width 1343 height 58
click at [1065, 155] on select "Tous les statuts Annulé Confirmé Non Confirmé Tout sauf annulé No Show Request" at bounding box center [1063, 143] width 151 height 29
select select "request"
click at [990, 129] on select "Tous les statuts Annulé Confirmé Non Confirmé Tout sauf annulé No Show Request" at bounding box center [1063, 143] width 151 height 29
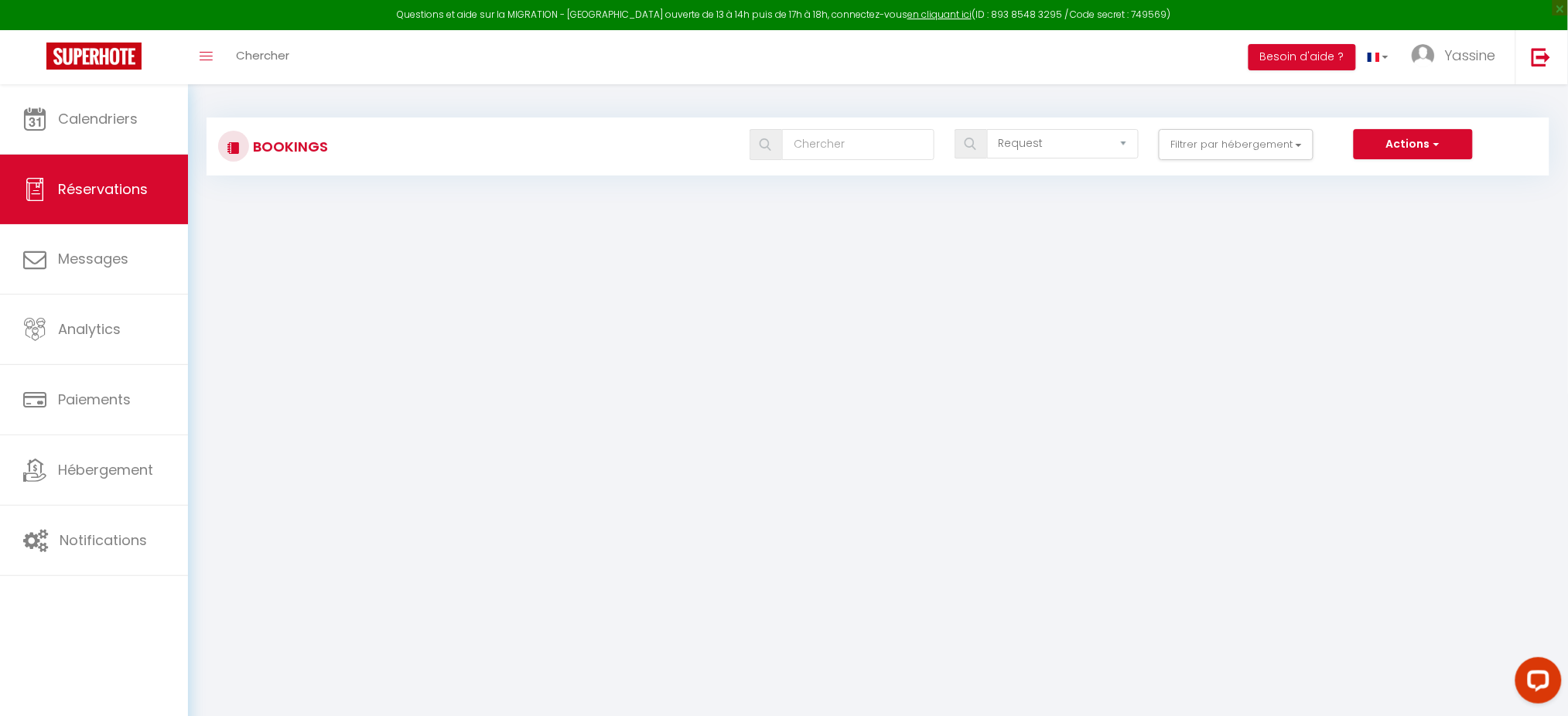
click at [1041, 320] on body "Questions et aide sur la MIGRATION - [GEOGRAPHIC_DATA] ouverte de 13 à 14h puis…" at bounding box center [784, 443] width 1568 height 716
